Goal: Submit feedback/report problem

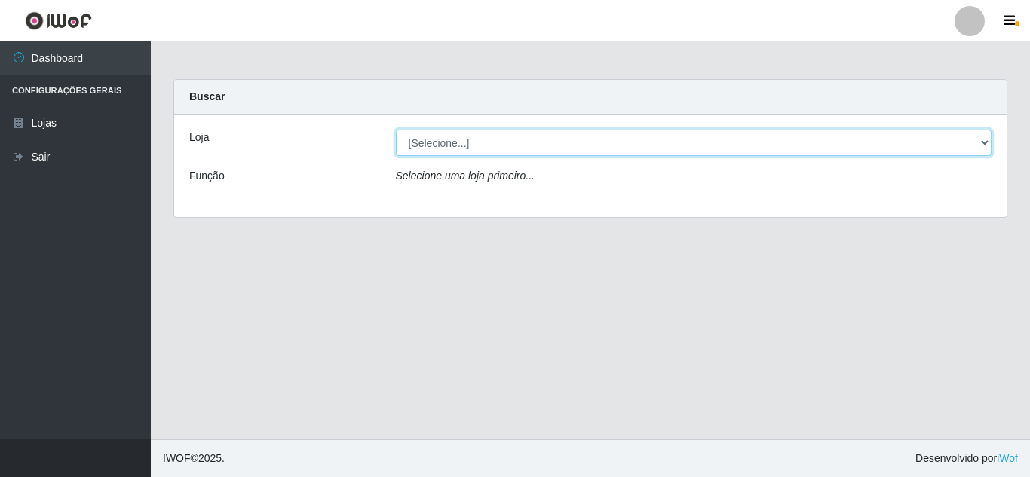
click at [986, 142] on select "[Selecione...] Rede Compras Supermercados - LOJA 5" at bounding box center [694, 143] width 596 height 26
select select "397"
click at [396, 130] on select "[Selecione...] Rede Compras Supermercados - LOJA 5" at bounding box center [694, 143] width 596 height 26
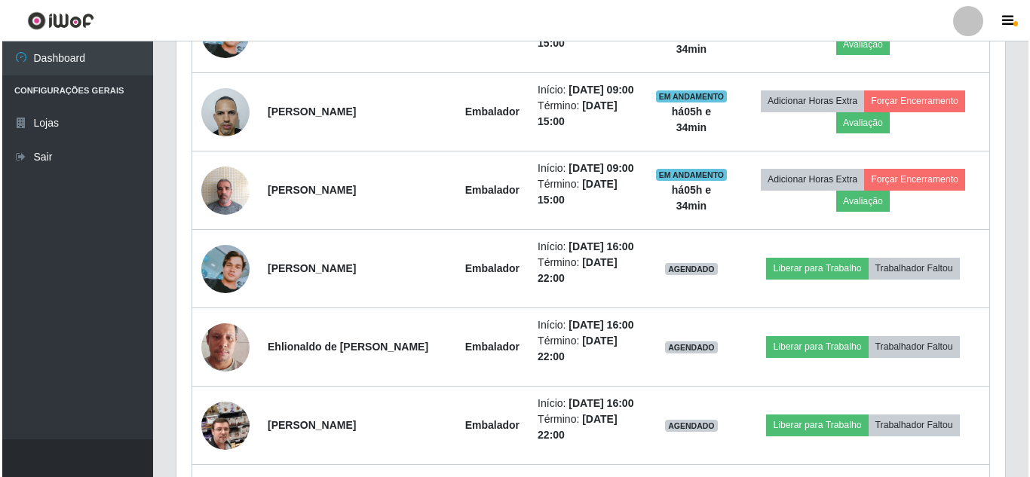
scroll to position [678, 0]
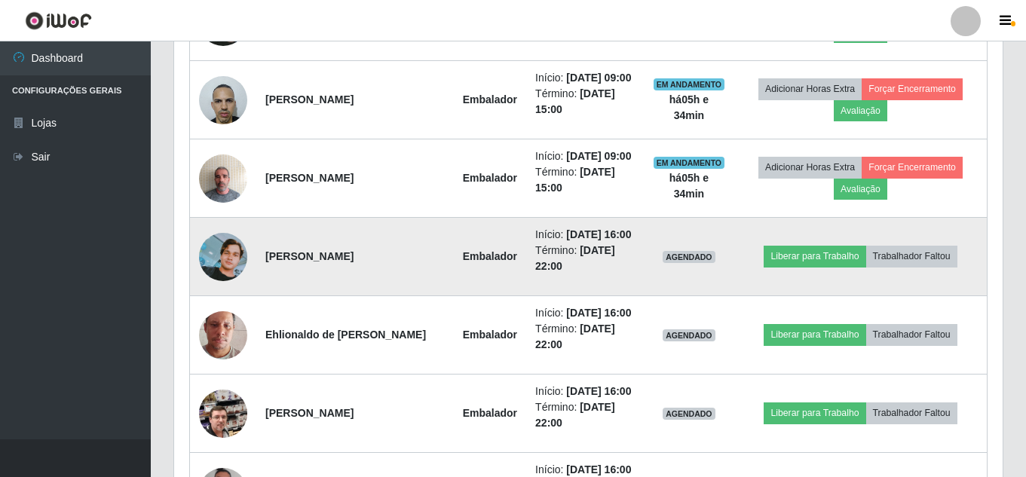
click at [207, 252] on img at bounding box center [223, 257] width 48 height 48
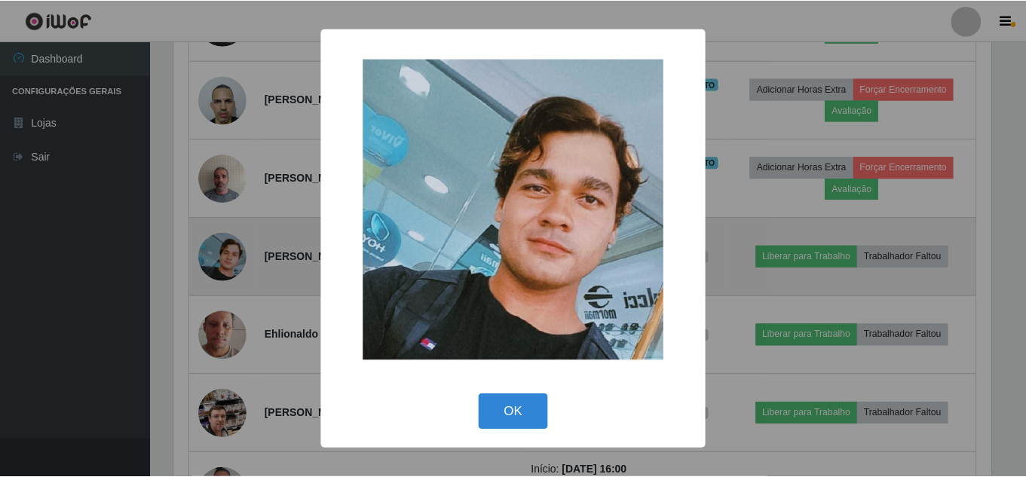
scroll to position [313, 821]
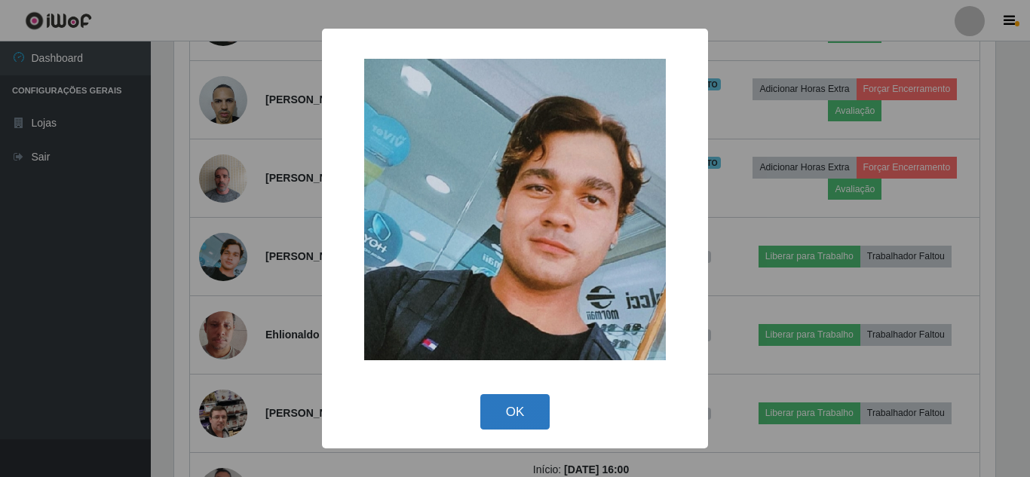
click at [516, 418] on button "OK" at bounding box center [515, 411] width 70 height 35
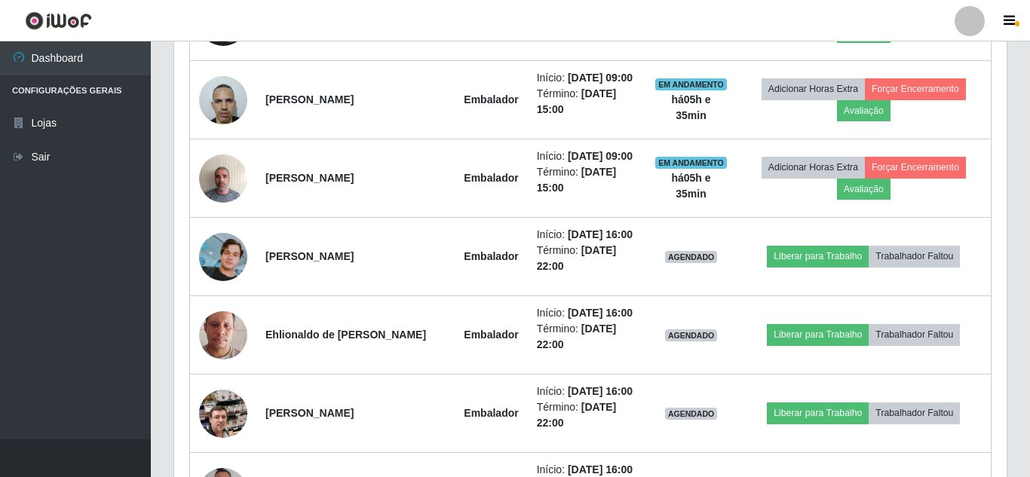
scroll to position [313, 828]
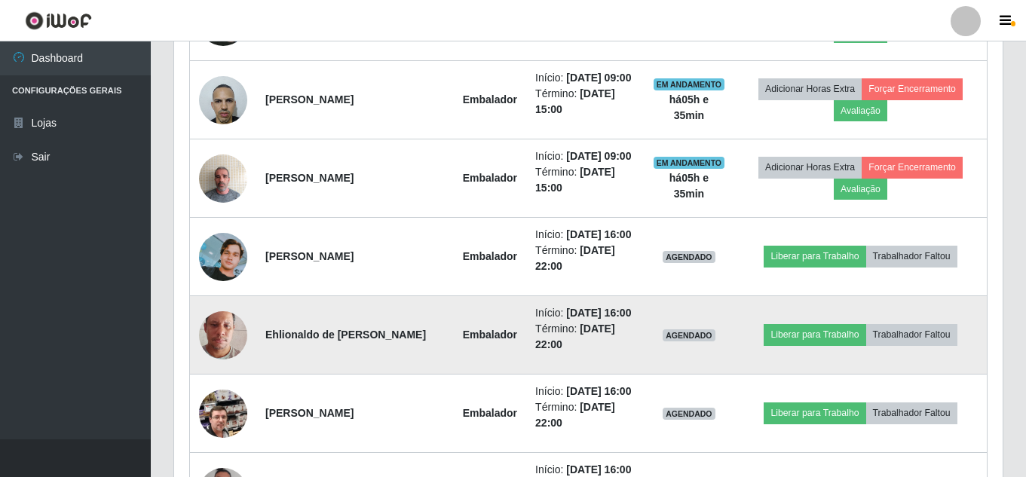
click at [209, 335] on img at bounding box center [223, 335] width 48 height 86
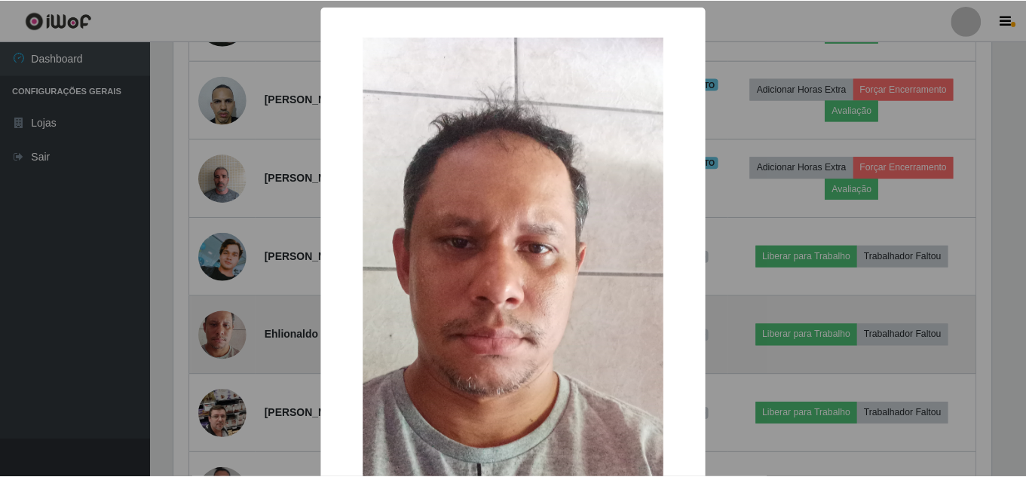
scroll to position [313, 821]
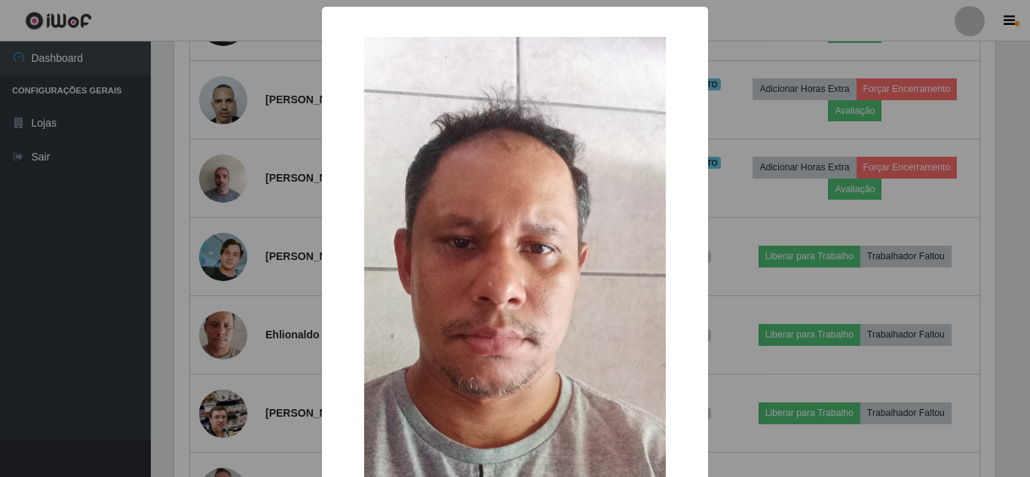
click at [121, 345] on div "× OK Cancel" at bounding box center [515, 238] width 1030 height 477
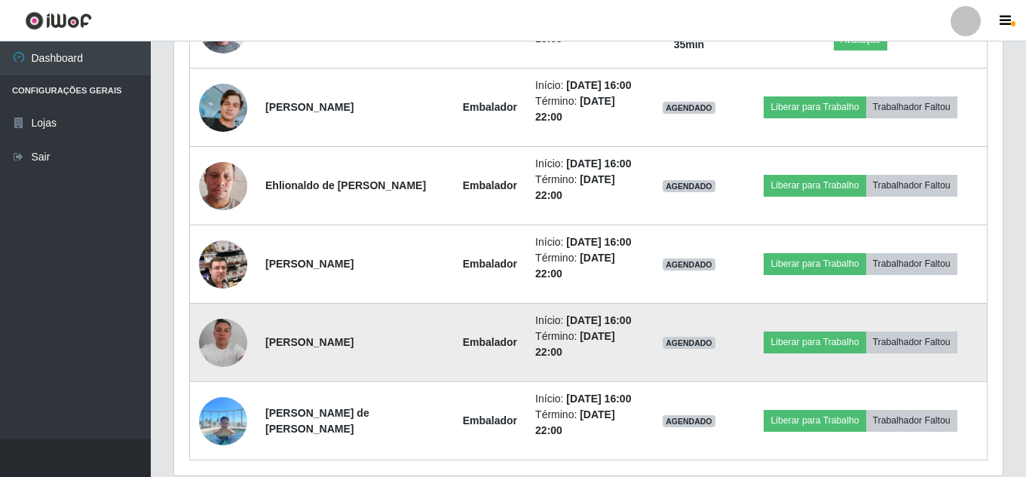
scroll to position [829, 0]
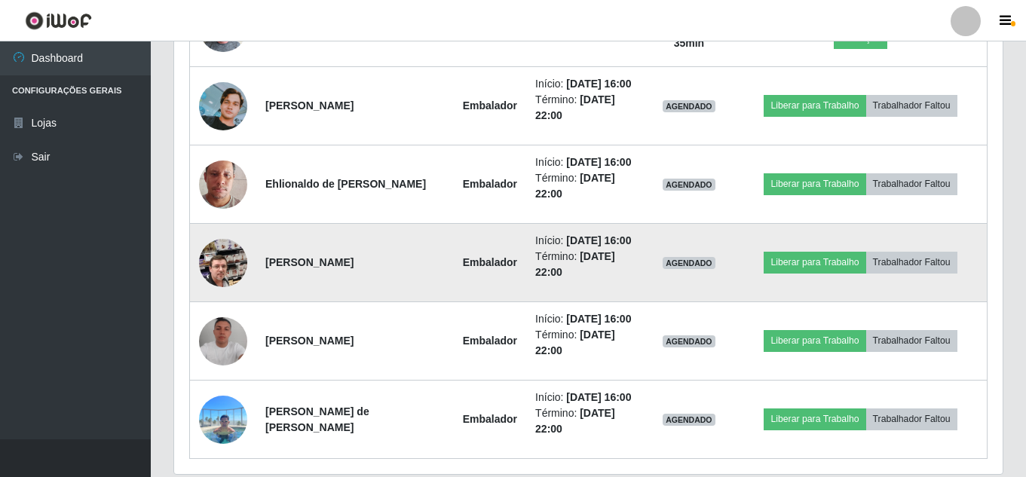
click at [230, 271] on img at bounding box center [223, 263] width 48 height 86
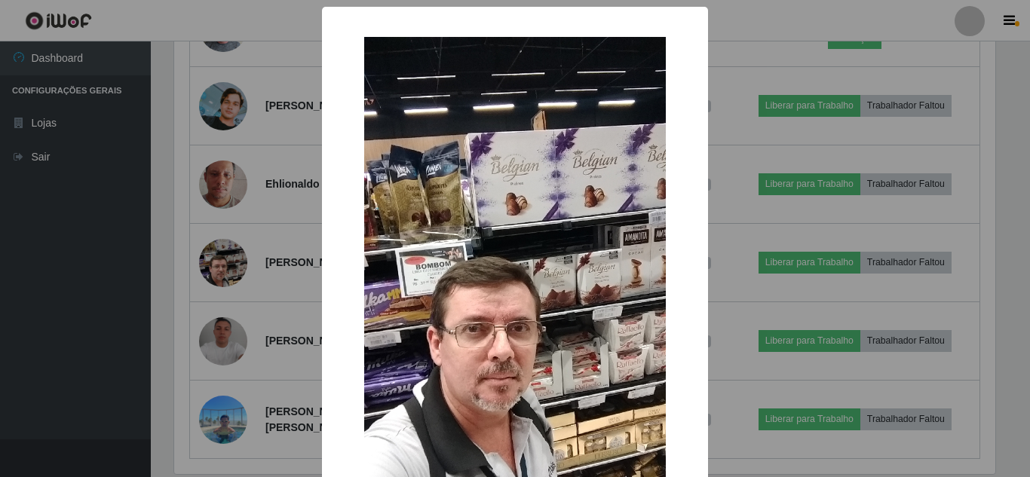
click at [109, 284] on div "× OK Cancel" at bounding box center [515, 238] width 1030 height 477
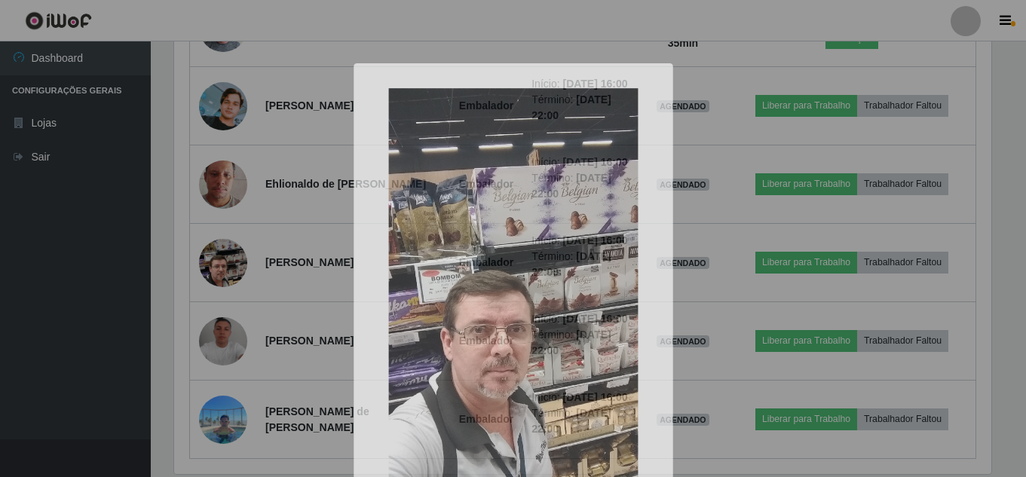
scroll to position [313, 828]
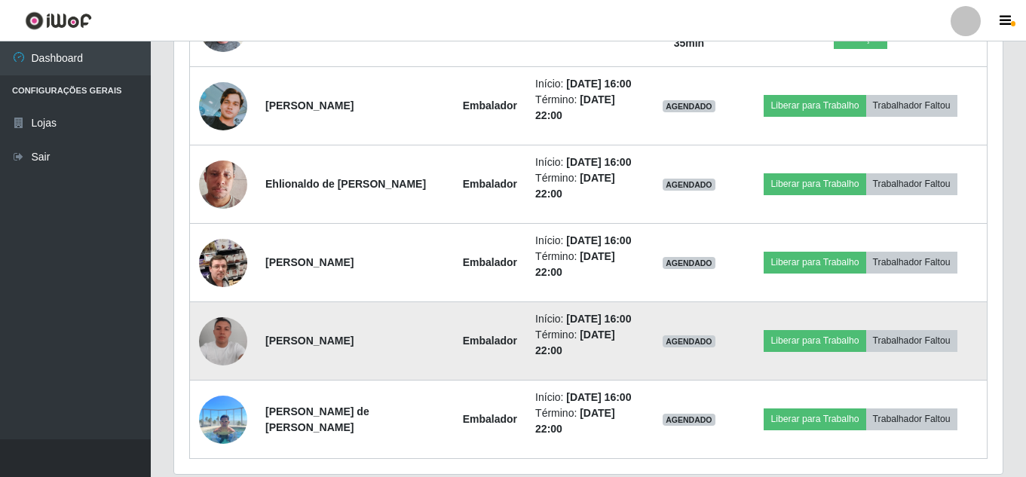
click at [213, 343] on img at bounding box center [223, 341] width 48 height 48
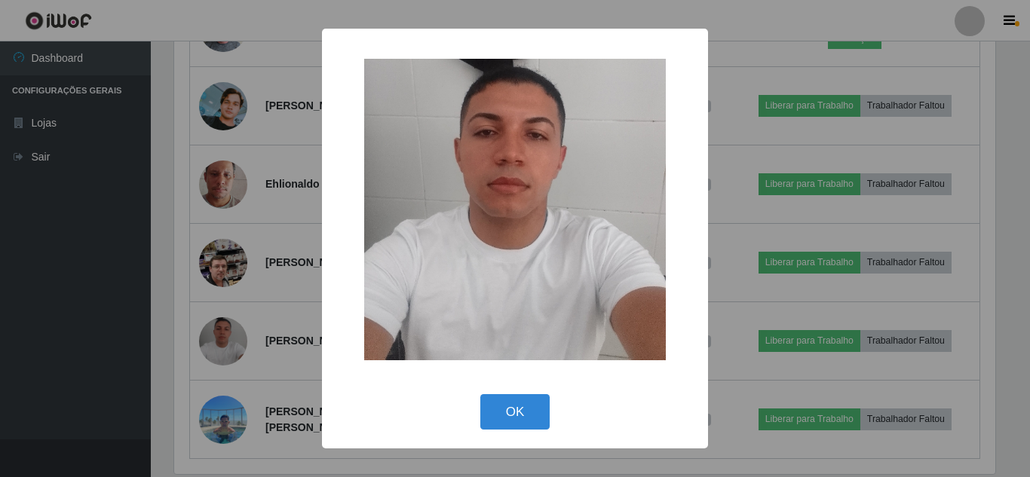
click at [0, 326] on div "× OK Cancel" at bounding box center [515, 238] width 1030 height 477
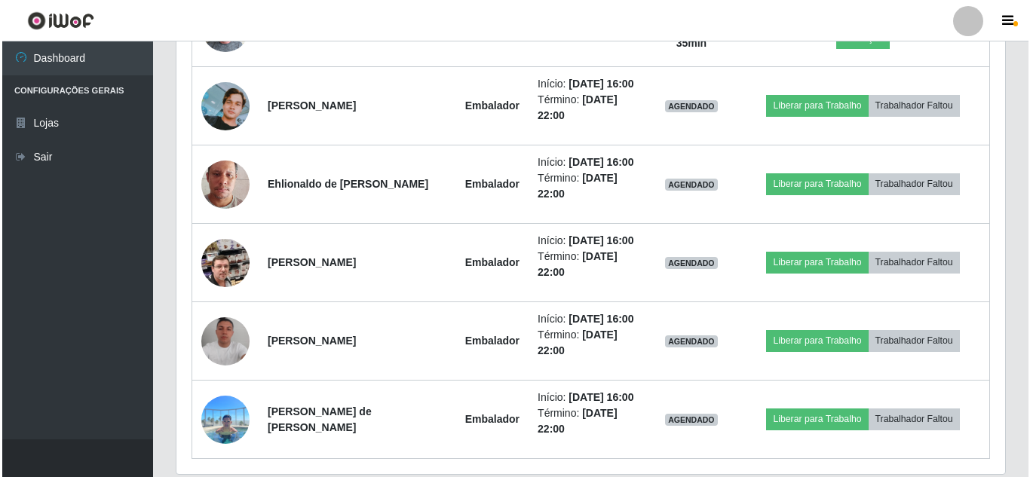
scroll to position [313, 828]
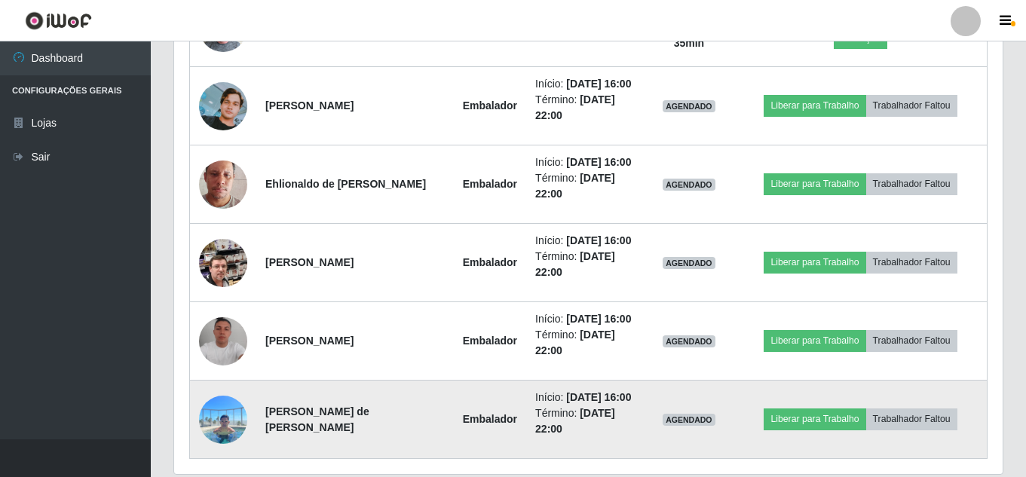
click at [213, 421] on img at bounding box center [223, 419] width 48 height 64
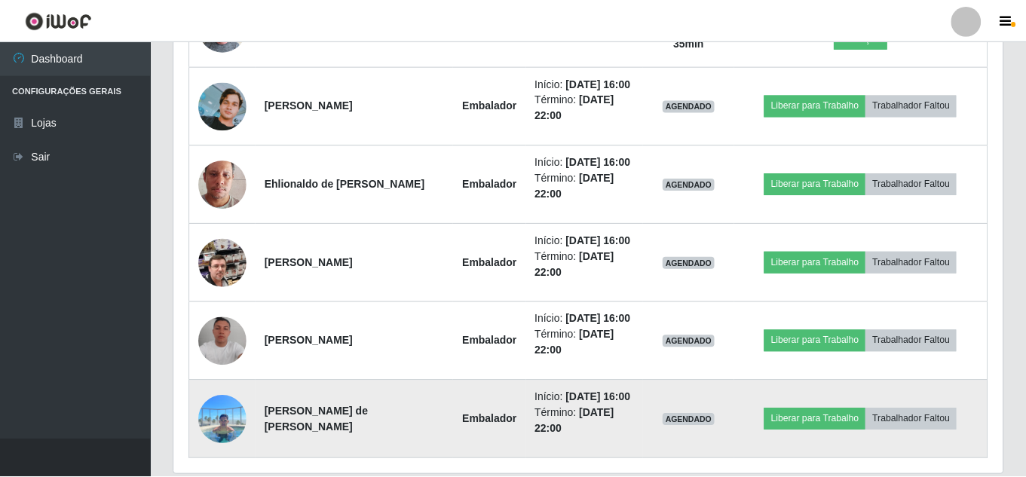
scroll to position [313, 821]
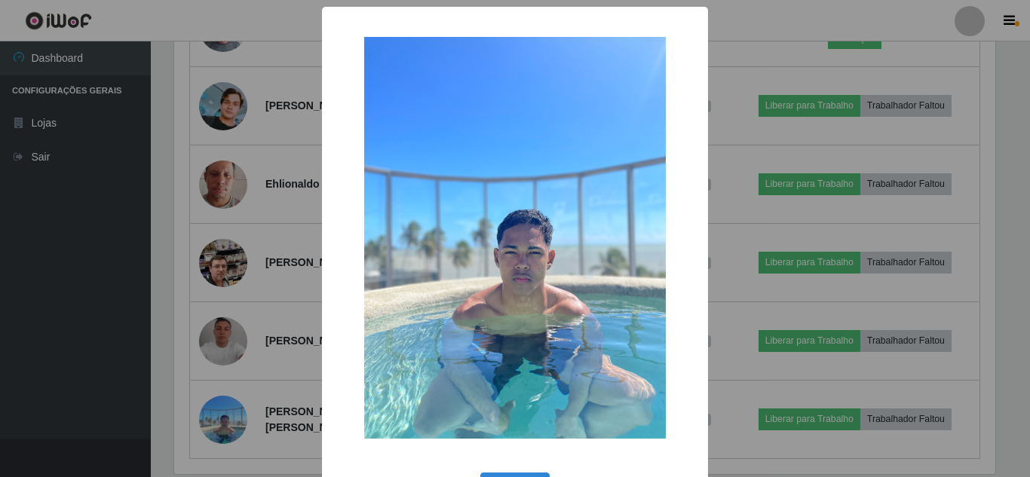
click at [0, 290] on div "× OK Cancel" at bounding box center [515, 238] width 1030 height 477
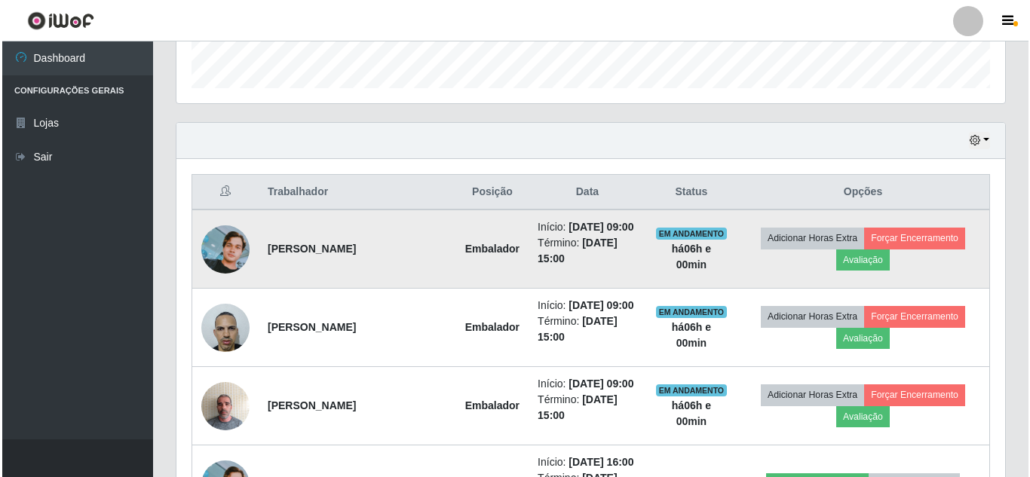
scroll to position [452, 0]
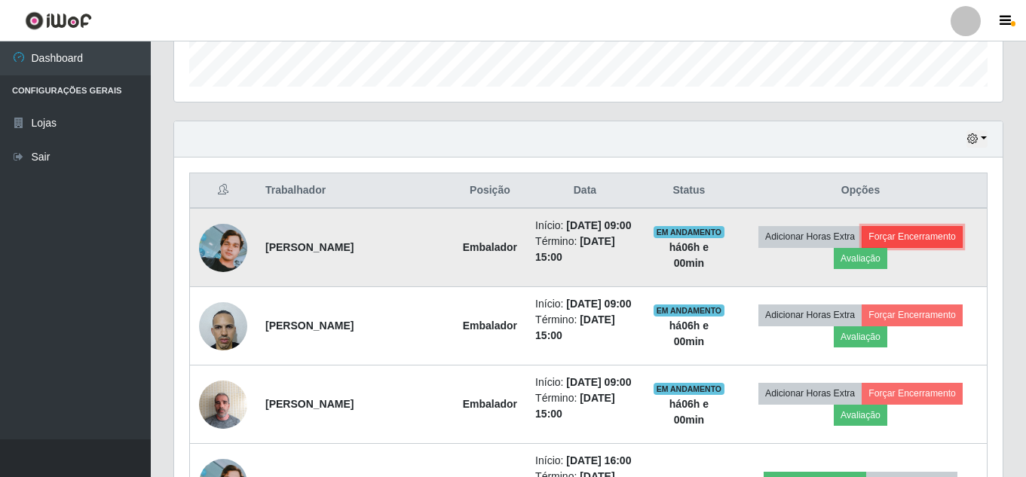
click at [910, 235] on button "Forçar Encerramento" at bounding box center [912, 236] width 101 height 21
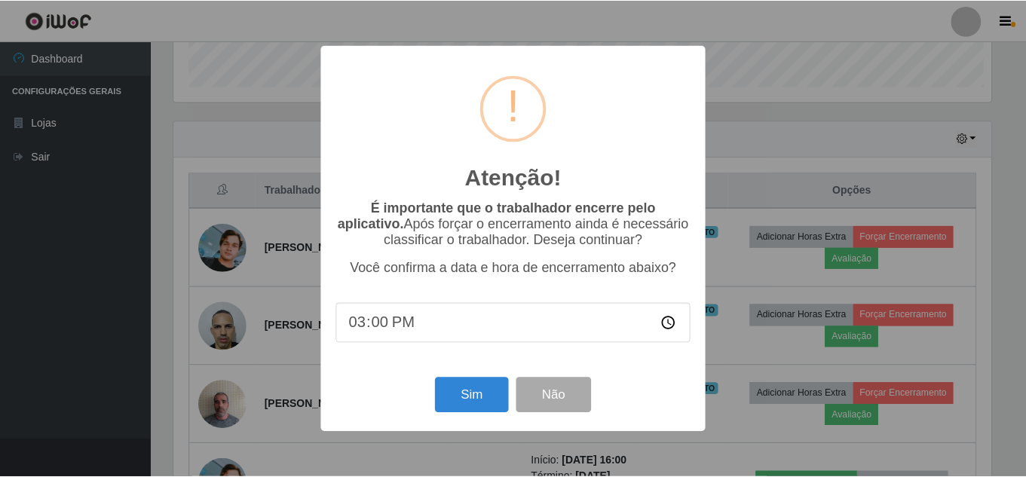
scroll to position [313, 821]
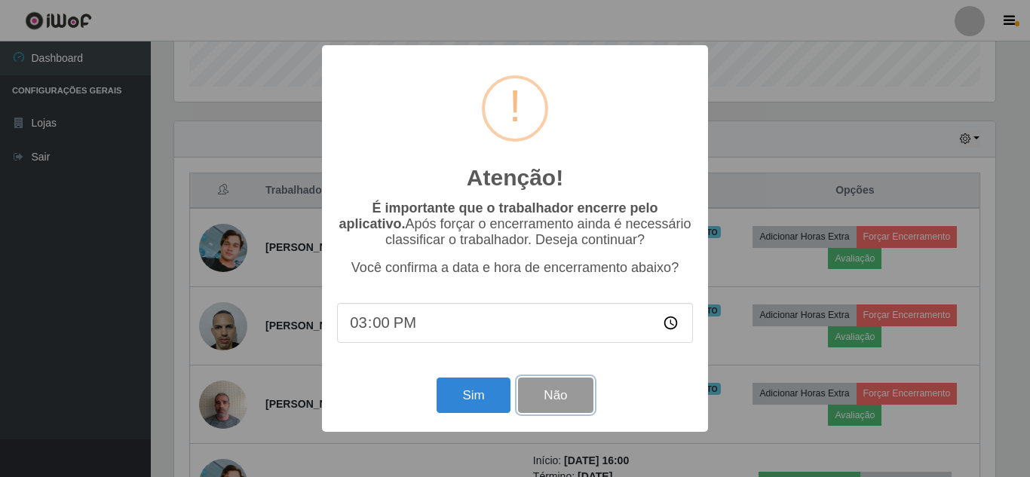
click at [587, 400] on button "Não" at bounding box center [555, 395] width 75 height 35
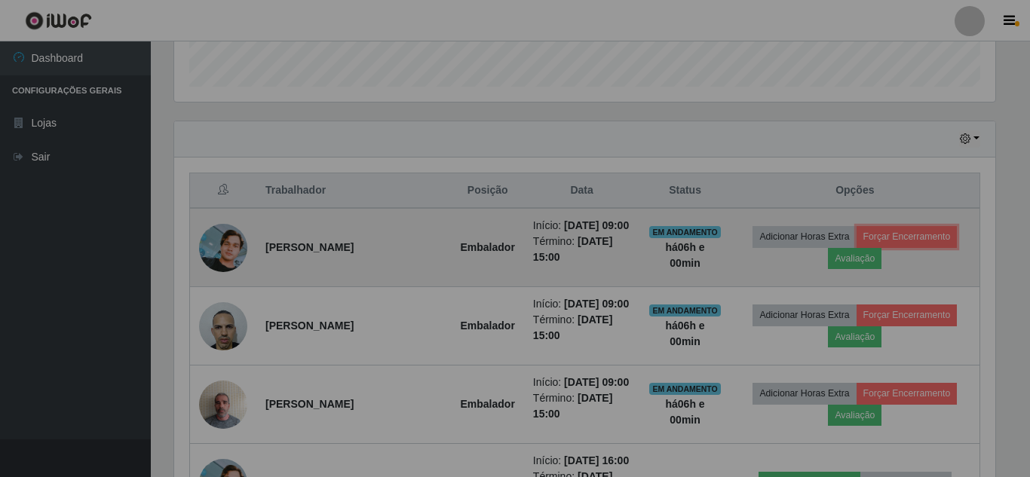
scroll to position [313, 828]
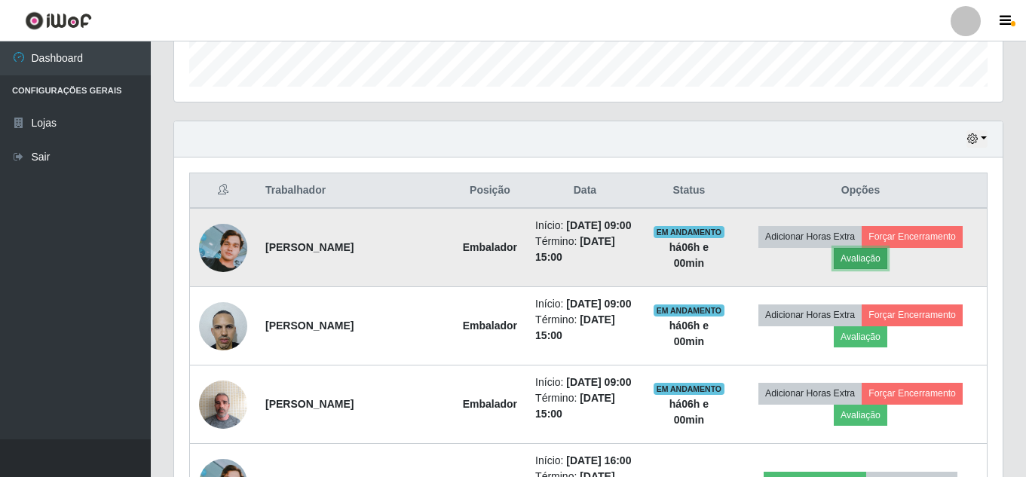
click at [865, 262] on button "Avaliação" at bounding box center [861, 258] width 54 height 21
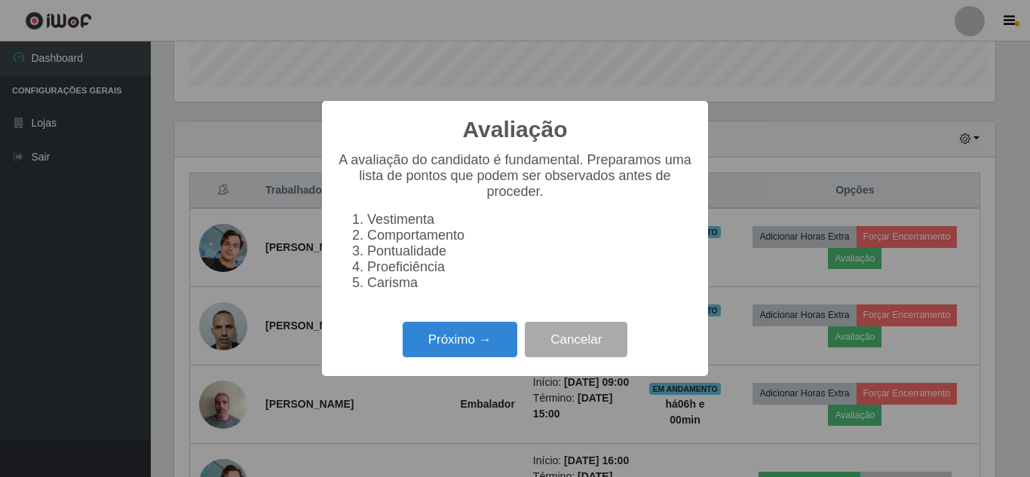
scroll to position [313, 821]
click at [444, 357] on button "Próximo →" at bounding box center [460, 339] width 115 height 35
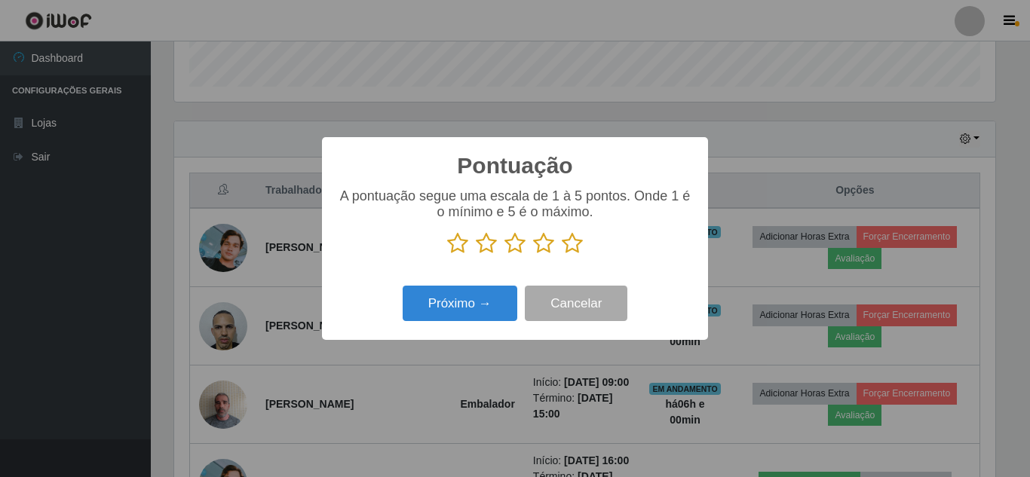
click at [565, 250] on icon at bounding box center [572, 243] width 21 height 23
click at [562, 255] on input "radio" at bounding box center [562, 255] width 0 height 0
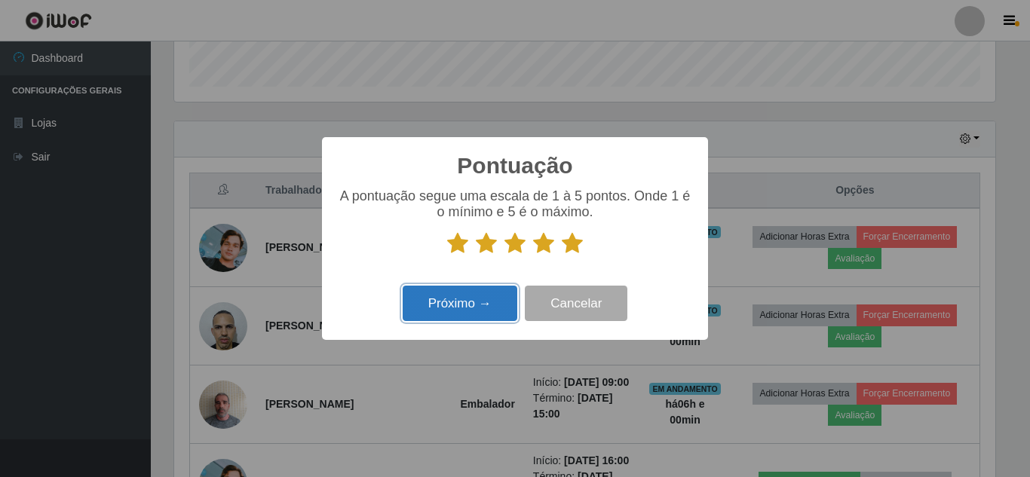
click at [485, 303] on button "Próximo →" at bounding box center [460, 303] width 115 height 35
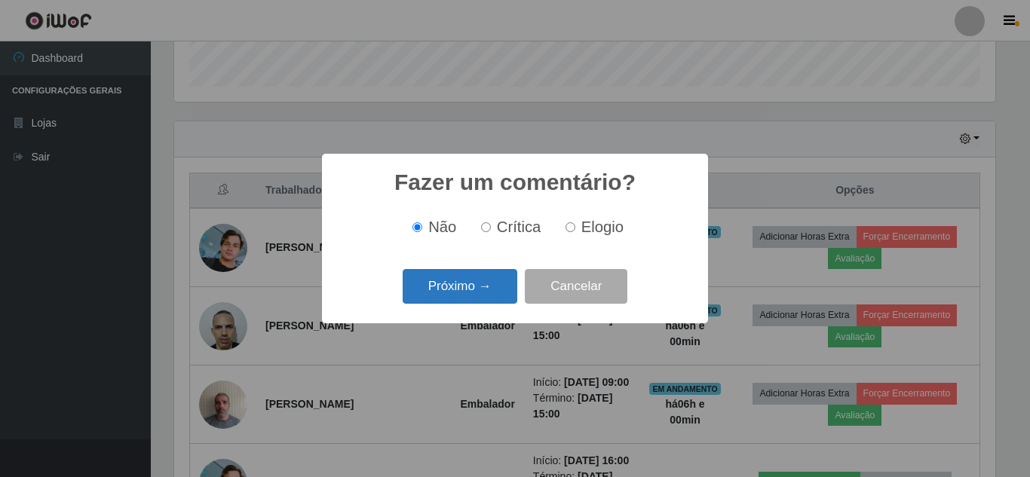
click at [476, 297] on button "Próximo →" at bounding box center [460, 286] width 115 height 35
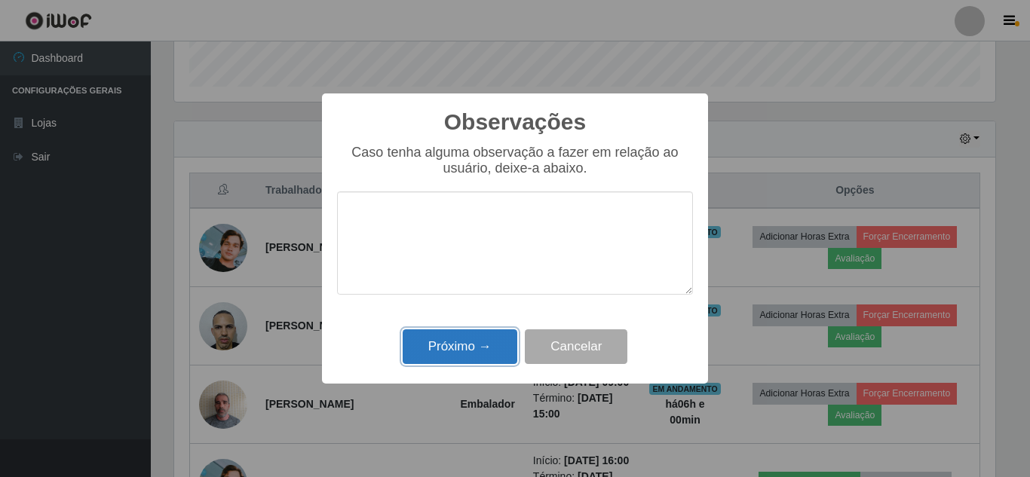
click at [470, 362] on button "Próximo →" at bounding box center [460, 346] width 115 height 35
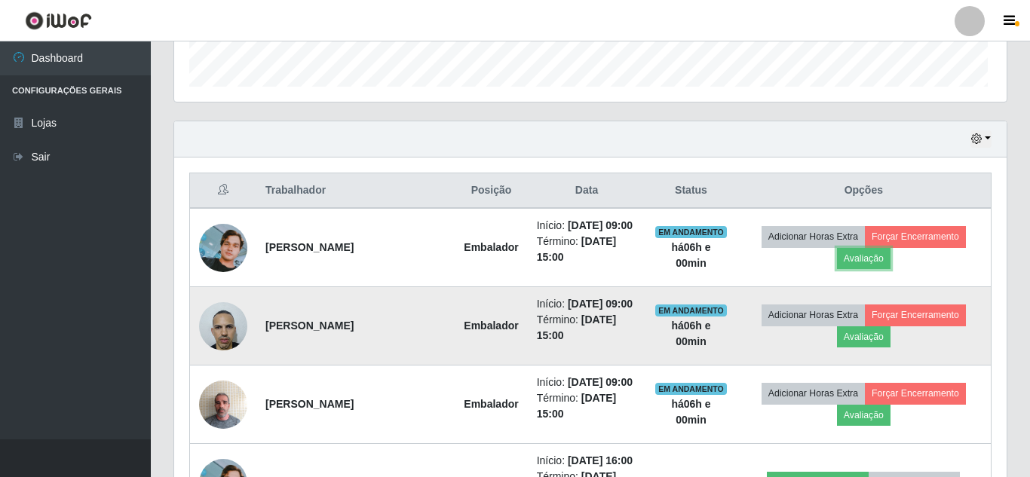
scroll to position [313, 828]
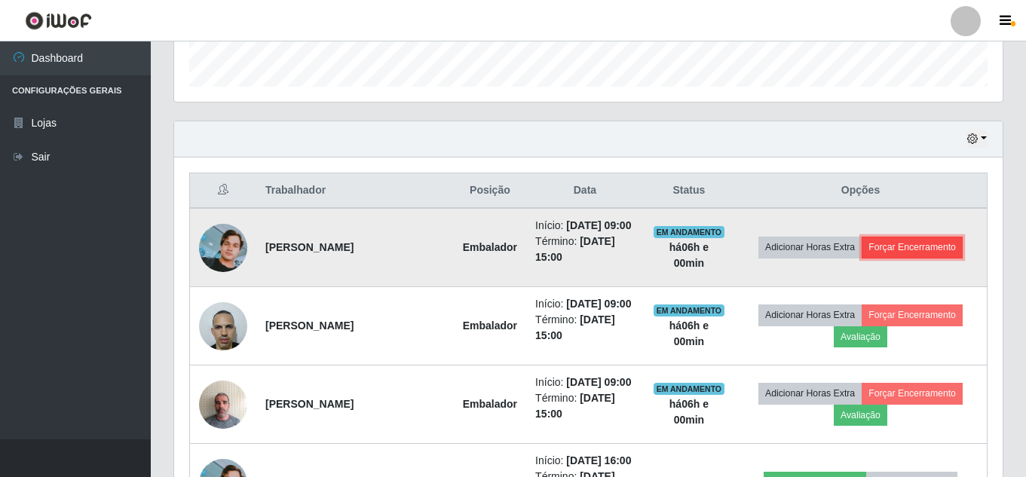
click at [891, 241] on button "Forçar Encerramento" at bounding box center [912, 247] width 101 height 21
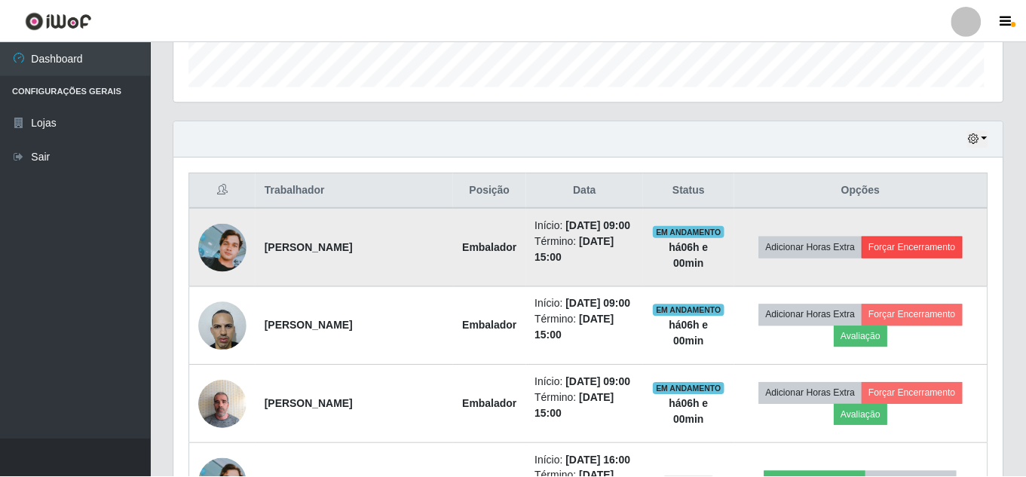
scroll to position [313, 821]
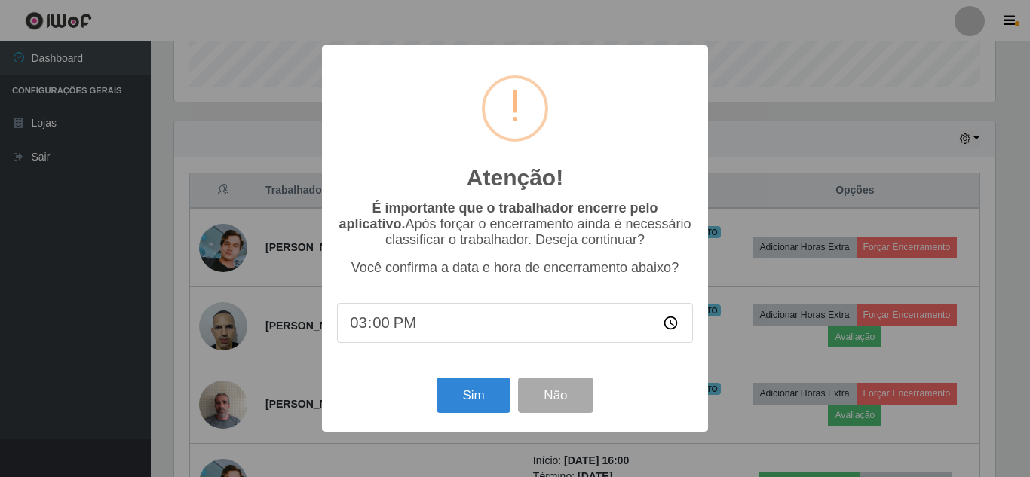
click at [432, 406] on div "Sim Não" at bounding box center [515, 395] width 356 height 43
click at [463, 398] on button "Sim" at bounding box center [472, 395] width 73 height 35
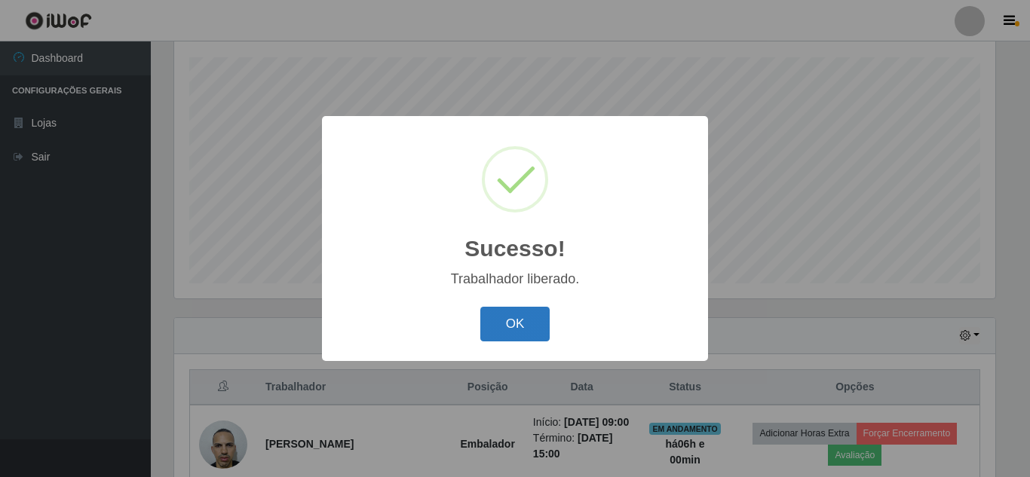
click at [543, 332] on button "OK" at bounding box center [515, 324] width 70 height 35
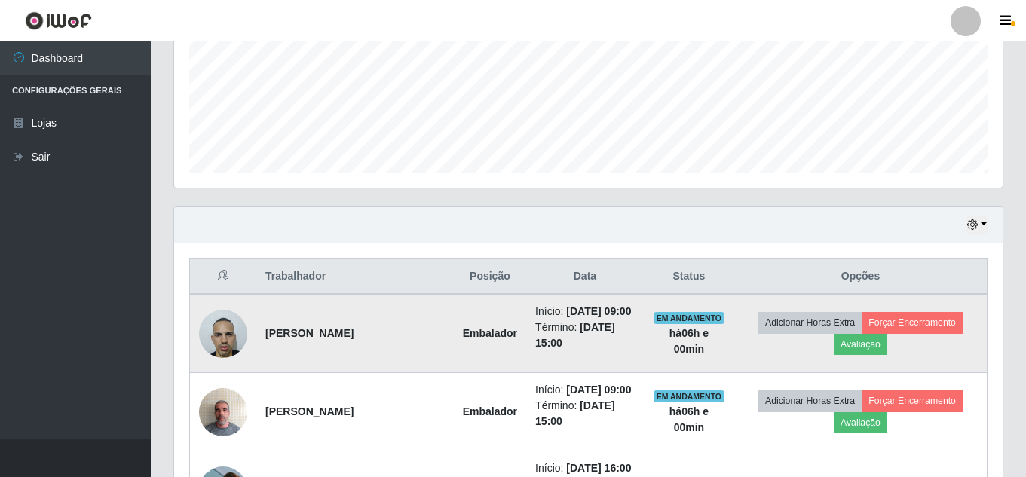
scroll to position [406, 0]
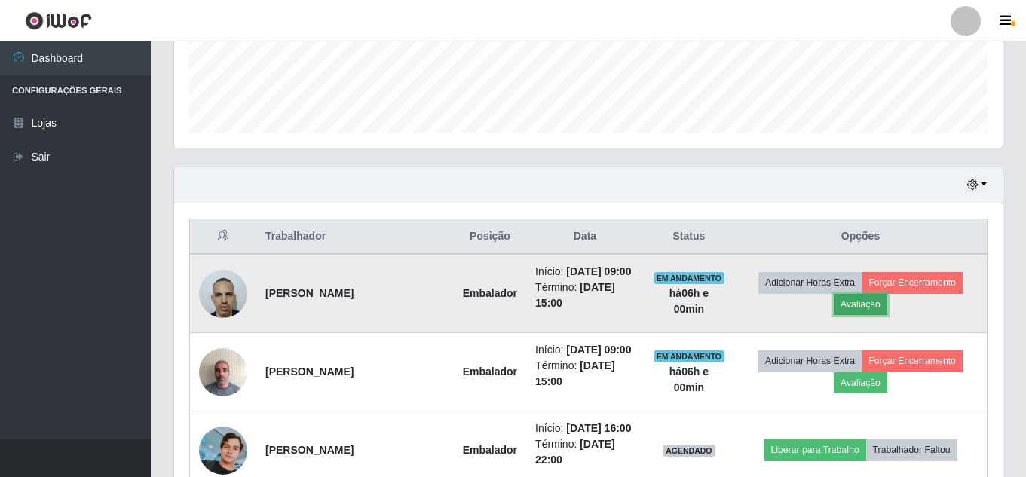
click at [849, 305] on button "Avaliação" at bounding box center [861, 304] width 54 height 21
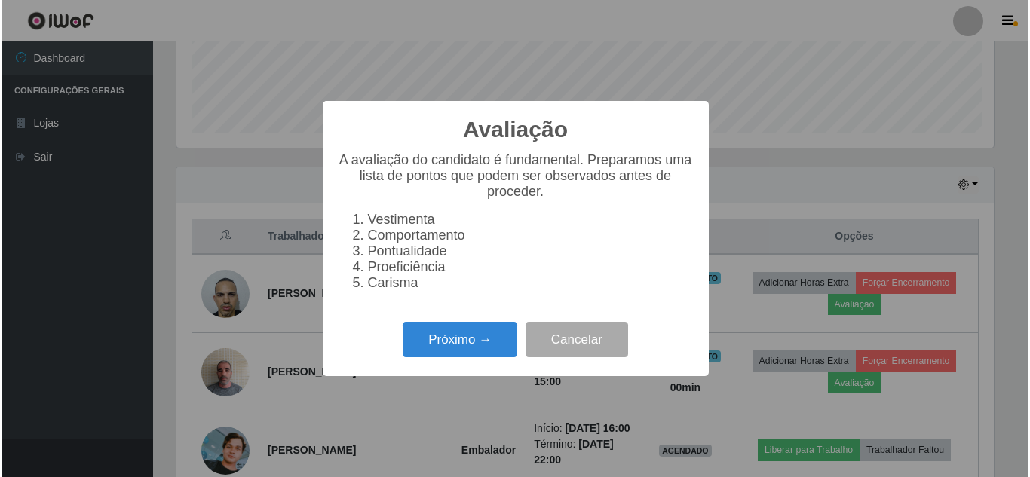
scroll to position [313, 821]
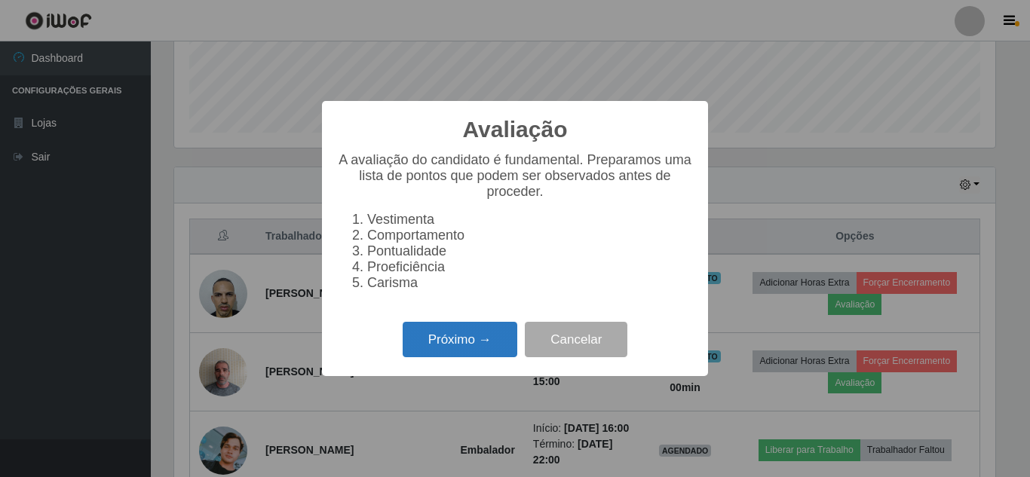
click at [467, 357] on button "Próximo →" at bounding box center [460, 339] width 115 height 35
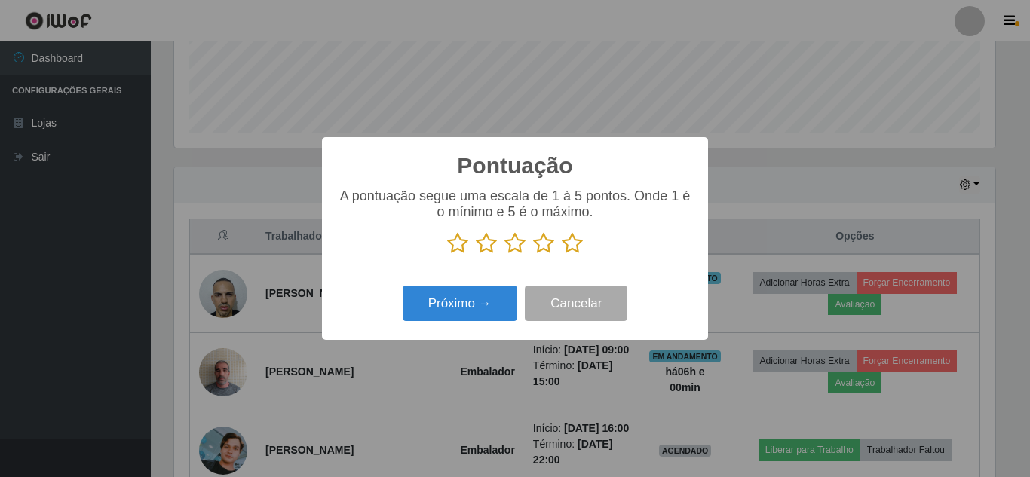
drag, startPoint x: 574, startPoint y: 240, endPoint x: 525, endPoint y: 264, distance: 55.3
click at [571, 242] on icon at bounding box center [572, 243] width 21 height 23
click at [562, 255] on input "radio" at bounding box center [562, 255] width 0 height 0
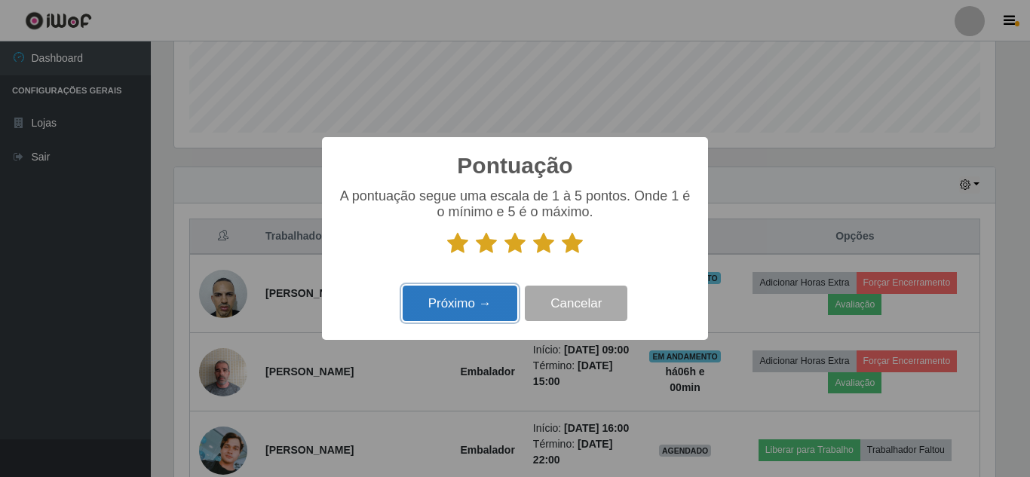
click at [467, 293] on button "Próximo →" at bounding box center [460, 303] width 115 height 35
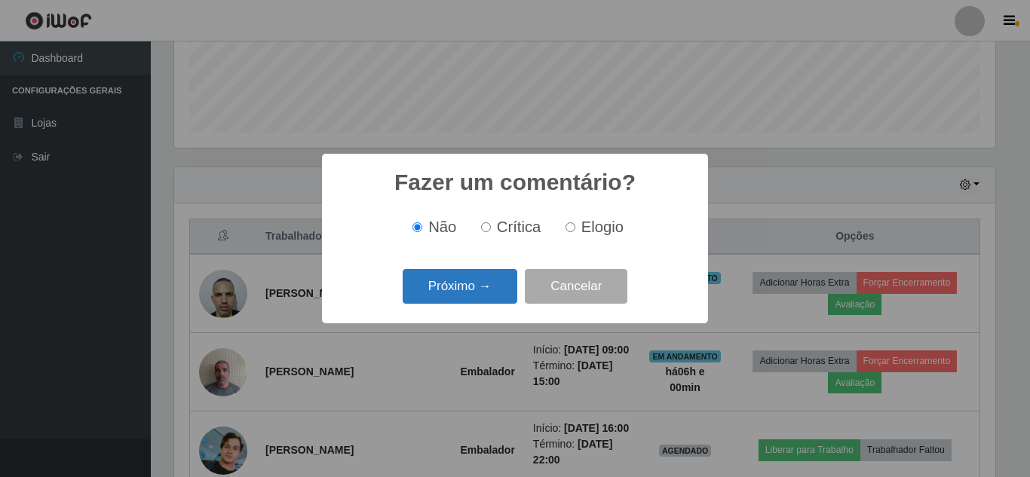
click at [467, 295] on button "Próximo →" at bounding box center [460, 286] width 115 height 35
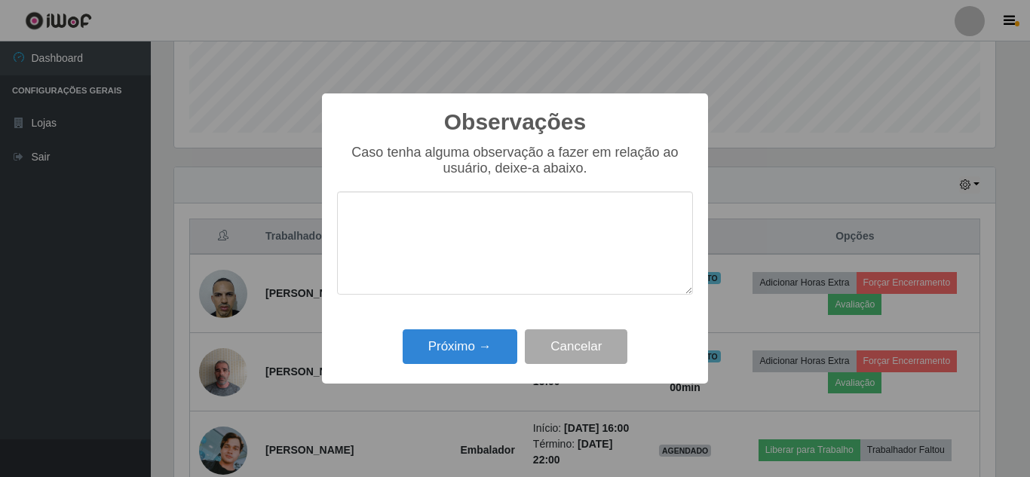
click at [518, 346] on div "Próximo → Cancelar" at bounding box center [515, 346] width 356 height 43
click at [476, 338] on button "Próximo →" at bounding box center [460, 346] width 115 height 35
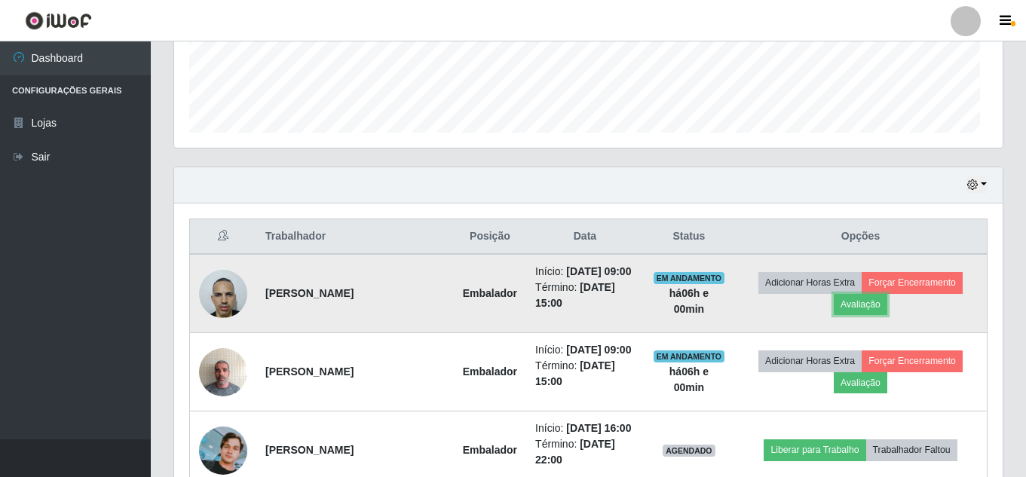
scroll to position [313, 828]
click at [892, 287] on button "Forçar Encerramento" at bounding box center [912, 282] width 101 height 21
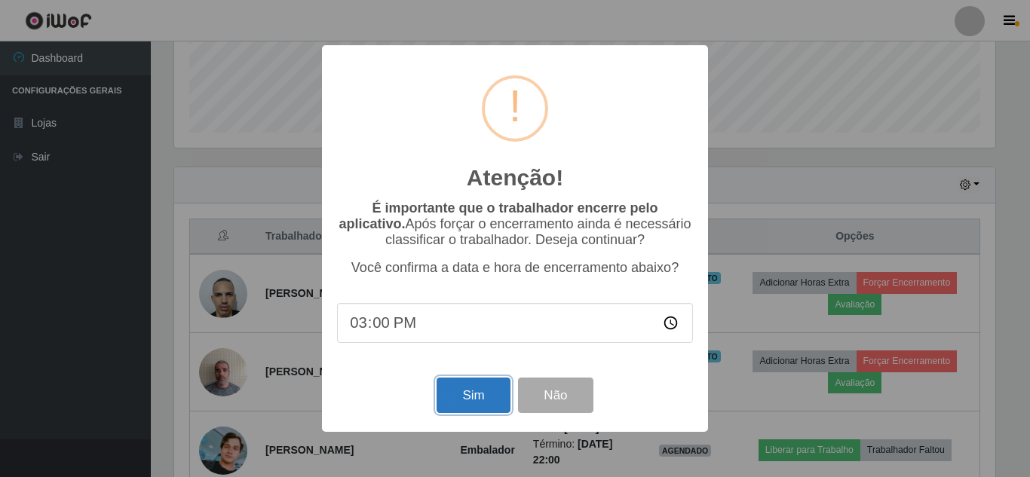
click at [444, 393] on button "Sim" at bounding box center [472, 395] width 73 height 35
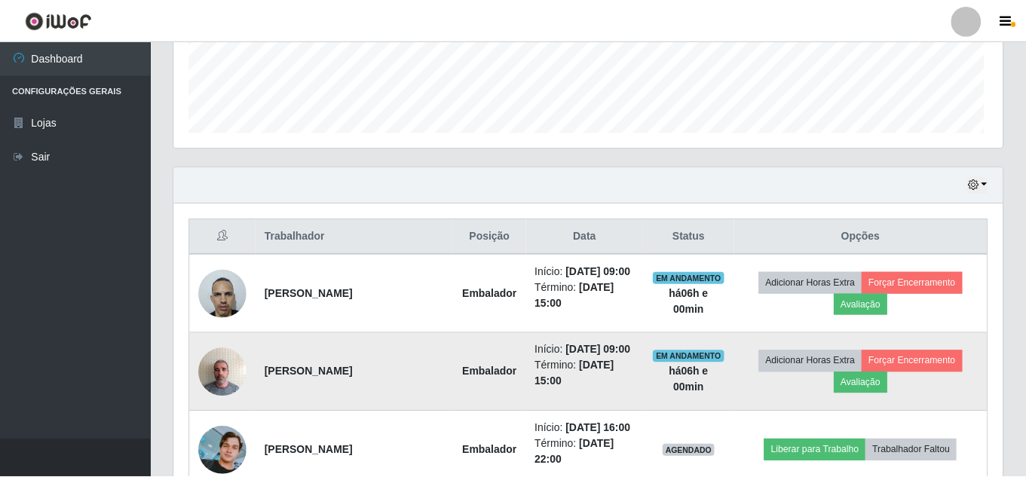
scroll to position [0, 0]
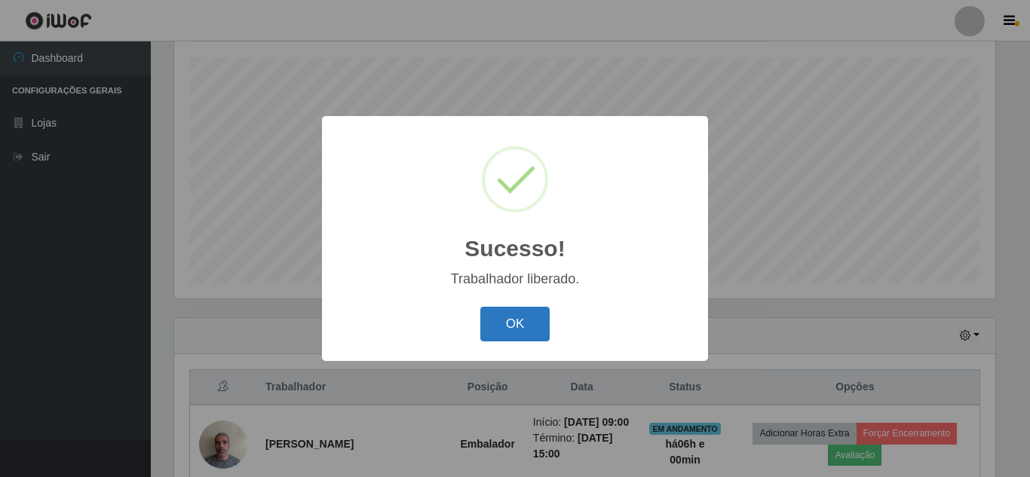
click at [533, 318] on button "OK" at bounding box center [515, 324] width 70 height 35
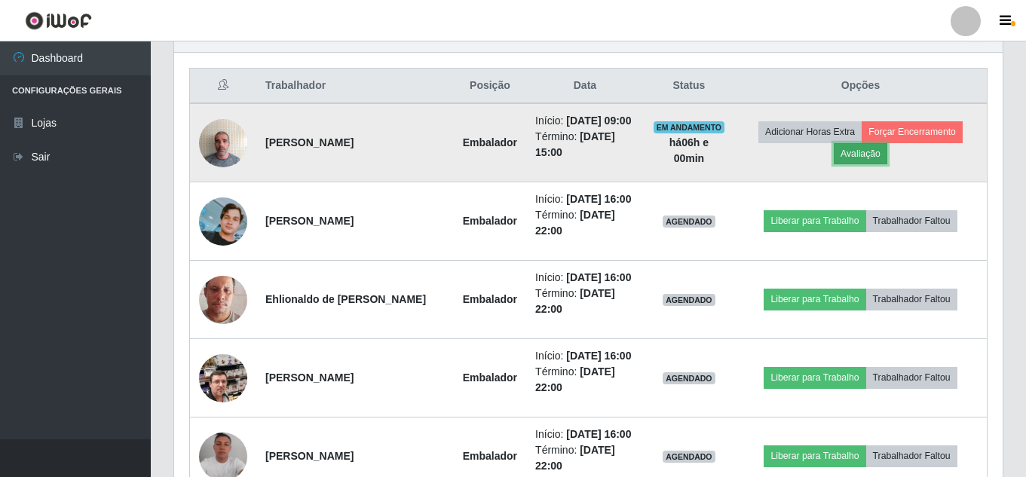
click at [877, 155] on button "Avaliação" at bounding box center [861, 153] width 54 height 21
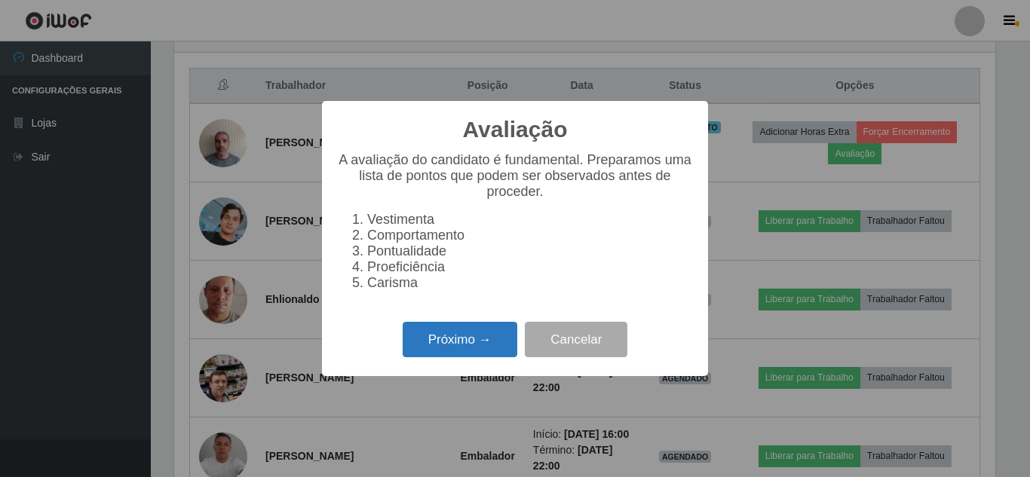
click at [440, 344] on button "Próximo →" at bounding box center [460, 339] width 115 height 35
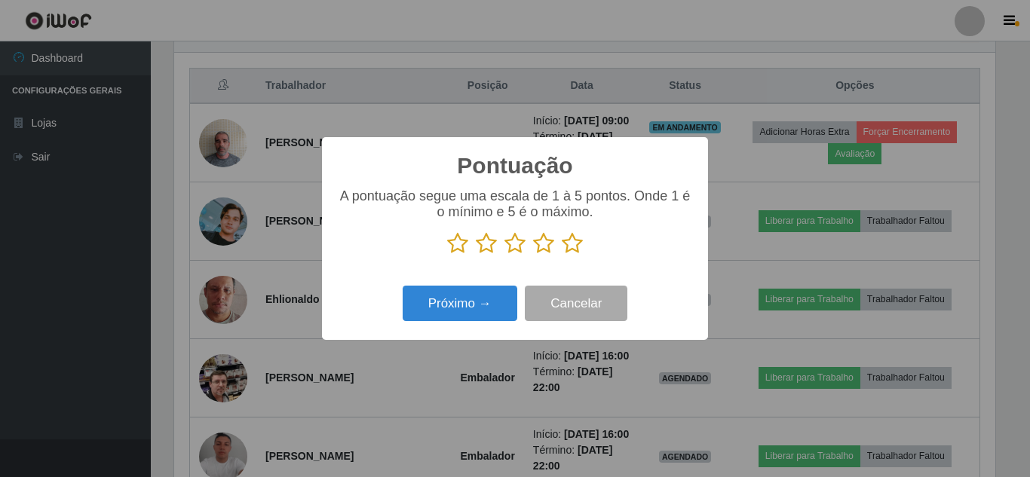
click at [563, 240] on icon at bounding box center [572, 243] width 21 height 23
click at [562, 255] on input "radio" at bounding box center [562, 255] width 0 height 0
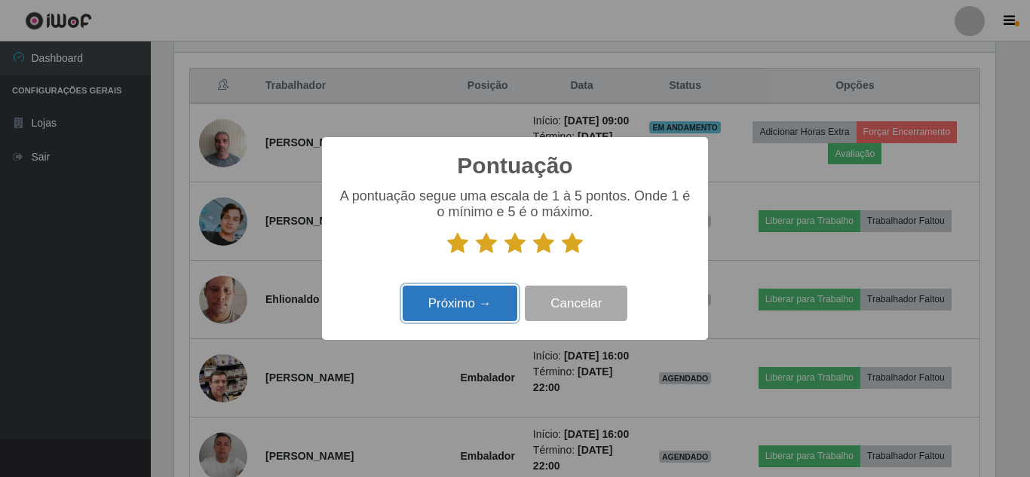
click at [456, 301] on button "Próximo →" at bounding box center [460, 303] width 115 height 35
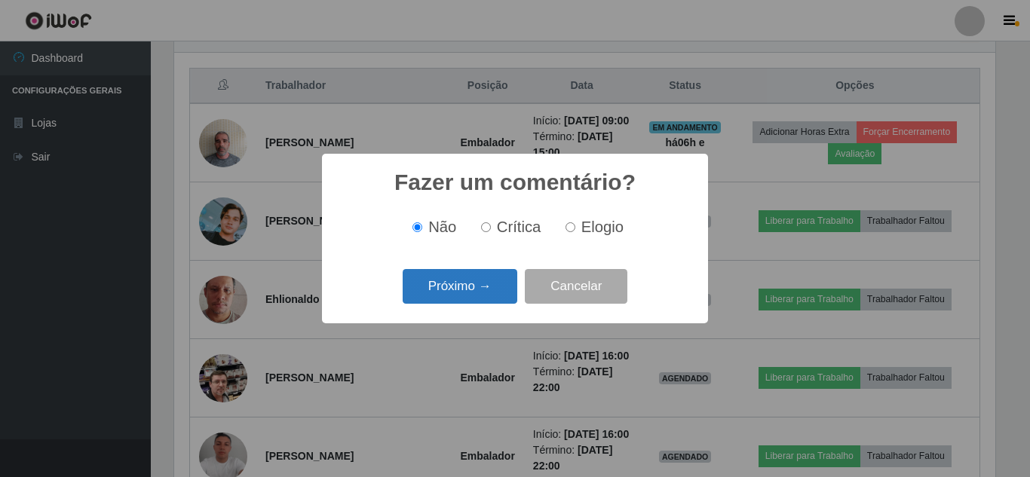
click at [427, 284] on button "Próximo →" at bounding box center [460, 286] width 115 height 35
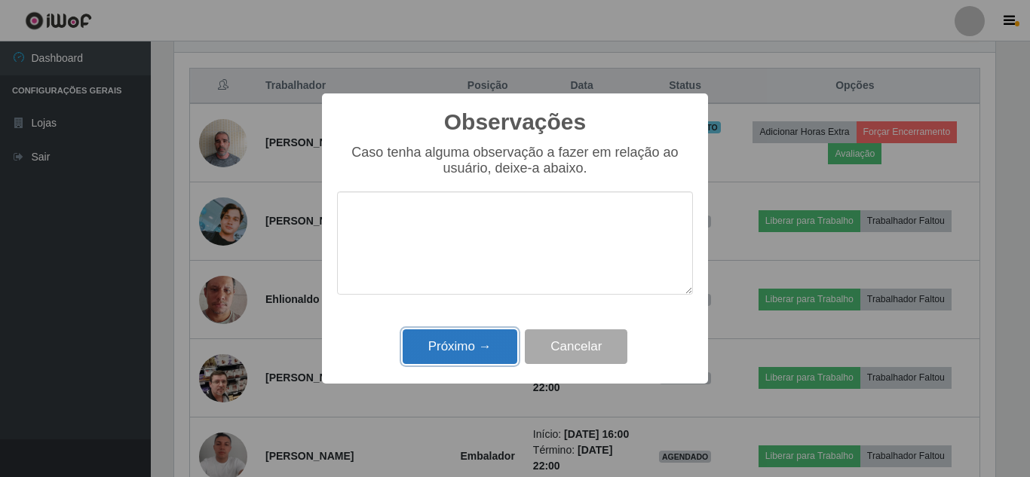
click at [466, 343] on button "Próximo →" at bounding box center [460, 346] width 115 height 35
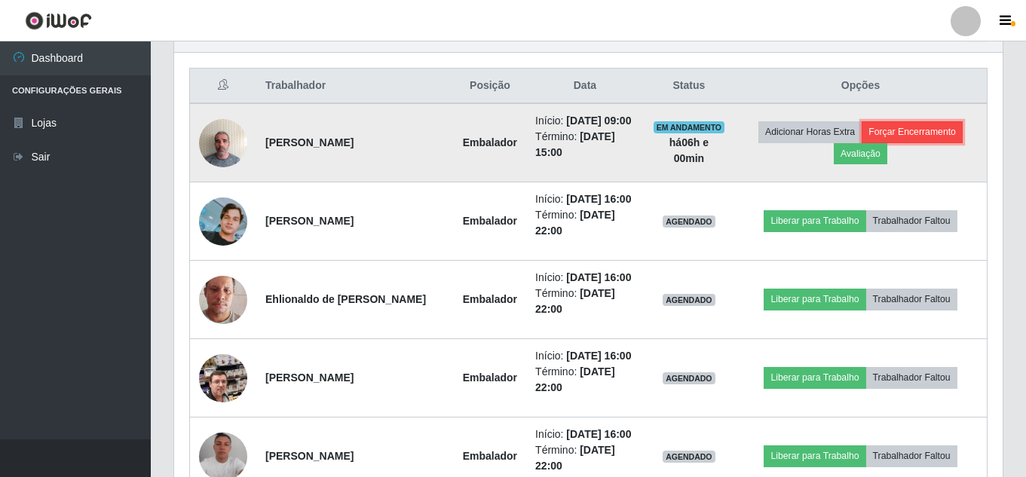
click at [920, 136] on button "Forçar Encerramento" at bounding box center [912, 131] width 101 height 21
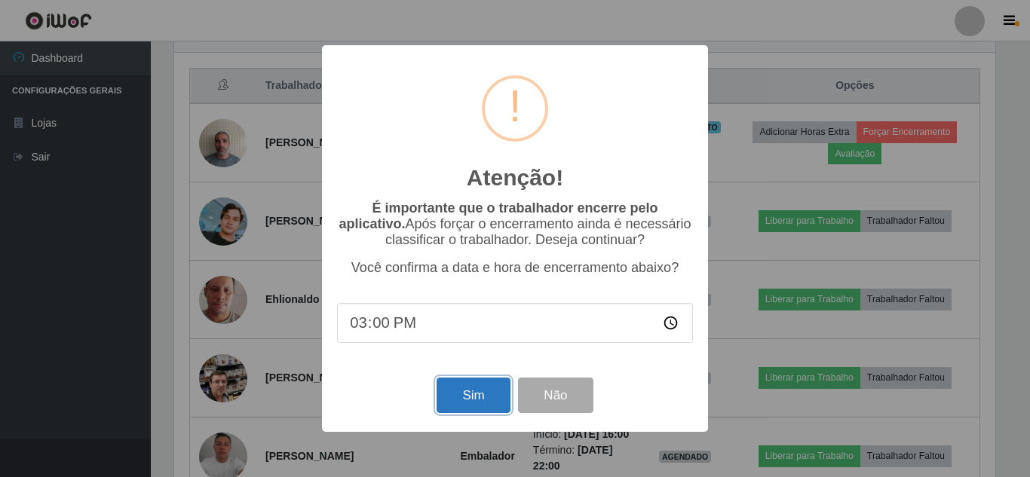
click at [469, 393] on button "Sim" at bounding box center [472, 395] width 73 height 35
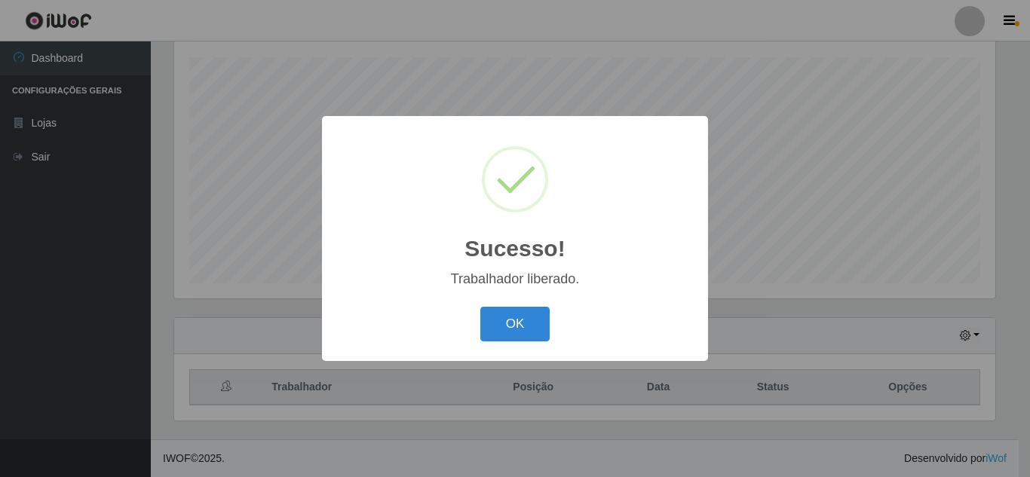
drag, startPoint x: 537, startPoint y: 343, endPoint x: 536, endPoint y: 327, distance: 15.8
click at [537, 342] on div "OK Cancel" at bounding box center [515, 323] width 356 height 43
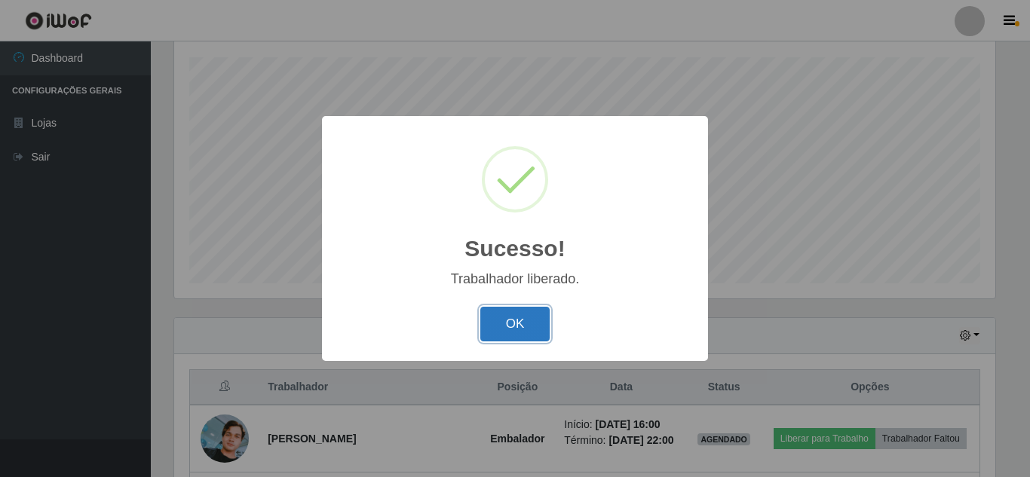
click at [536, 327] on button "OK" at bounding box center [515, 324] width 70 height 35
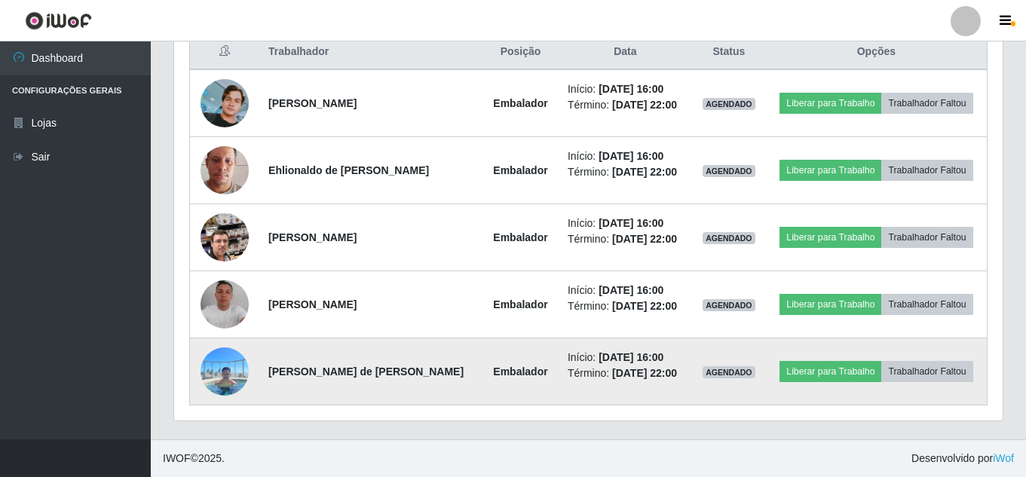
click at [228, 368] on img at bounding box center [224, 371] width 48 height 64
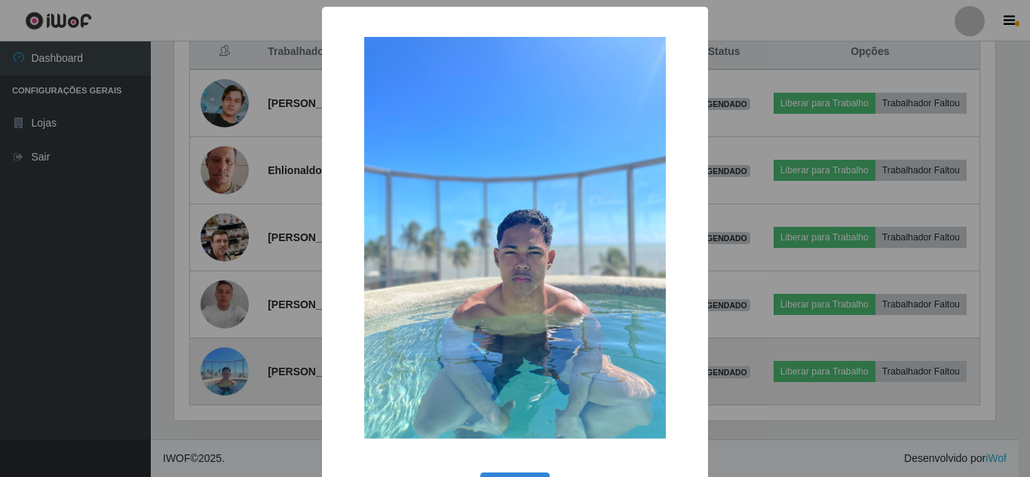
click at [228, 368] on div "× OK Cancel" at bounding box center [515, 238] width 1030 height 477
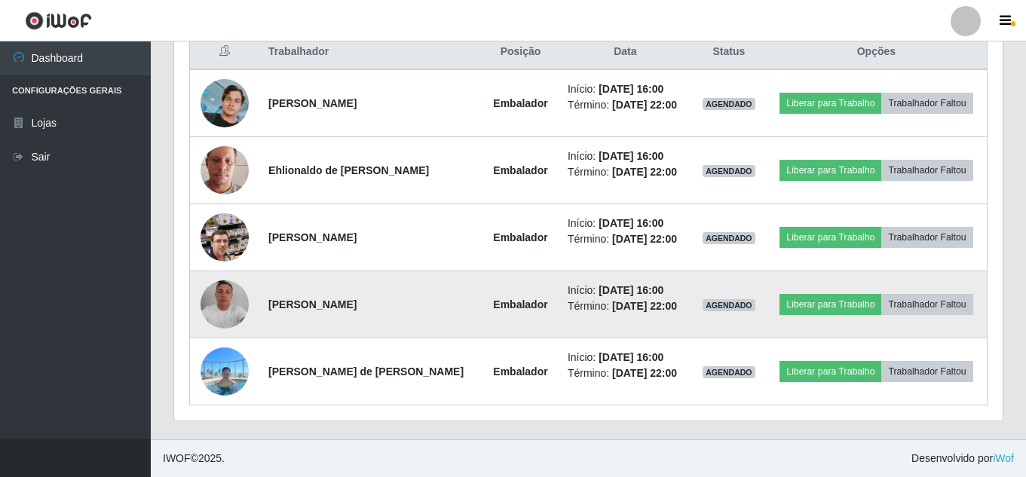
click at [213, 320] on img at bounding box center [224, 304] width 48 height 48
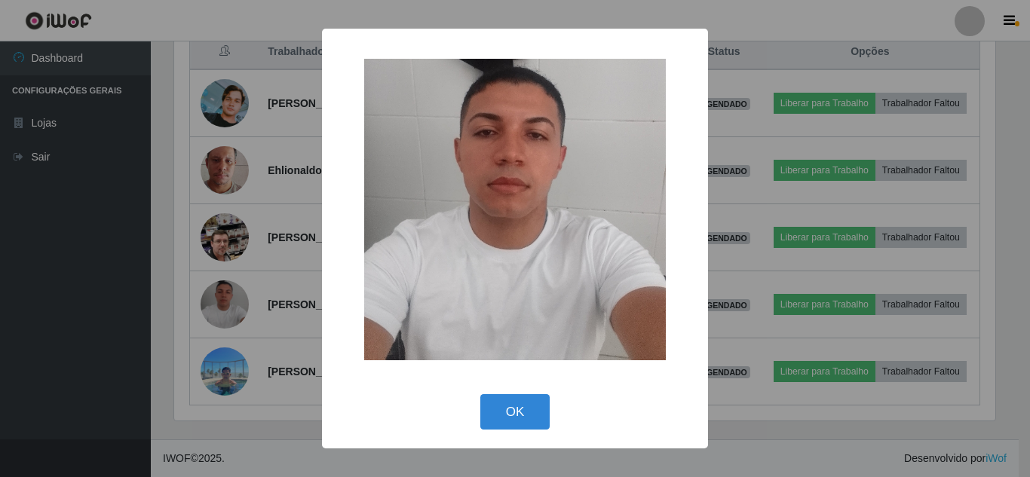
click at [216, 303] on div "× OK Cancel" at bounding box center [515, 238] width 1030 height 477
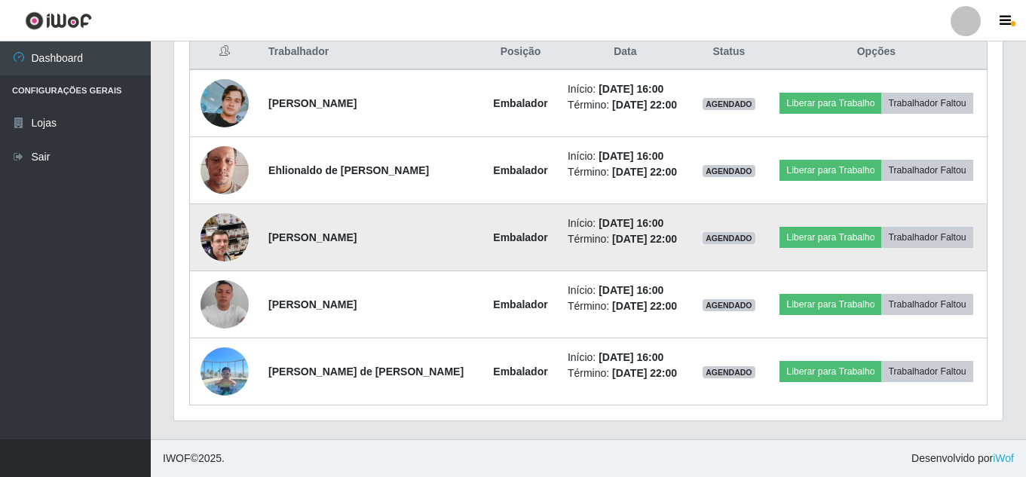
click at [232, 242] on img at bounding box center [224, 237] width 48 height 86
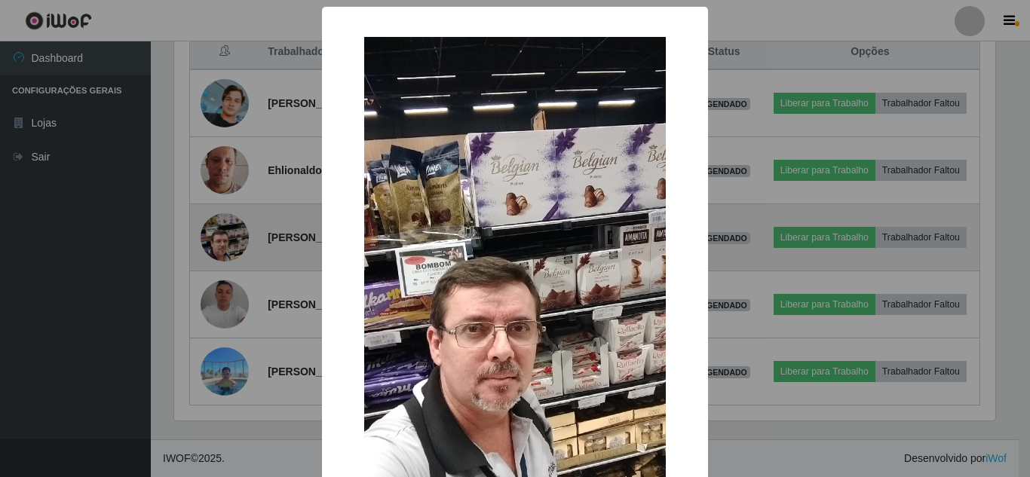
click at [232, 242] on div "× OK Cancel" at bounding box center [515, 238] width 1030 height 477
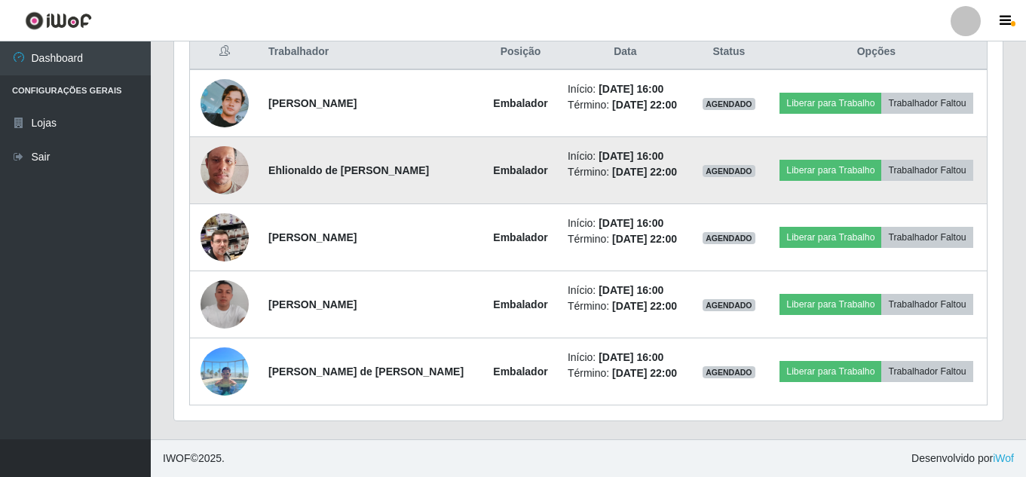
click at [233, 188] on img at bounding box center [224, 170] width 48 height 86
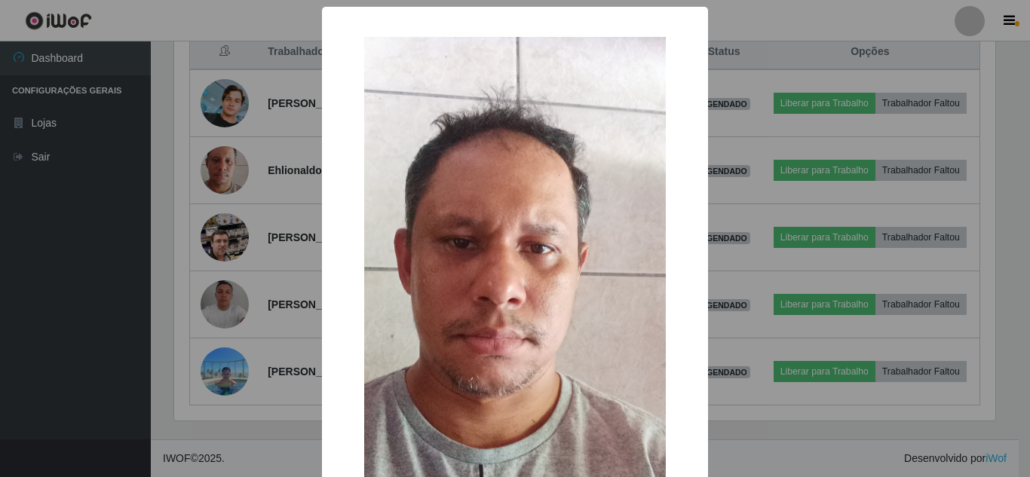
click at [233, 187] on div "× OK Cancel" at bounding box center [515, 238] width 1030 height 477
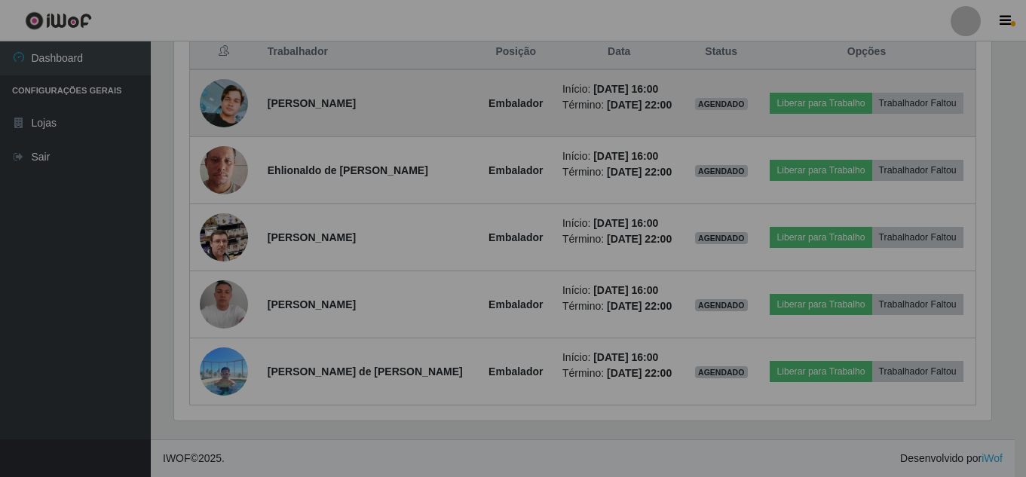
click at [233, 135] on td at bounding box center [224, 103] width 69 height 68
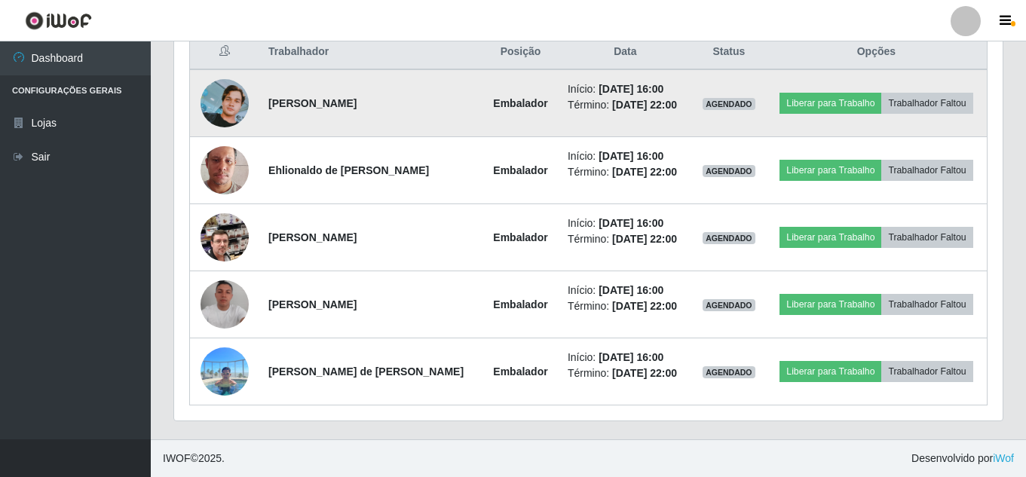
click at [231, 118] on img at bounding box center [224, 103] width 48 height 48
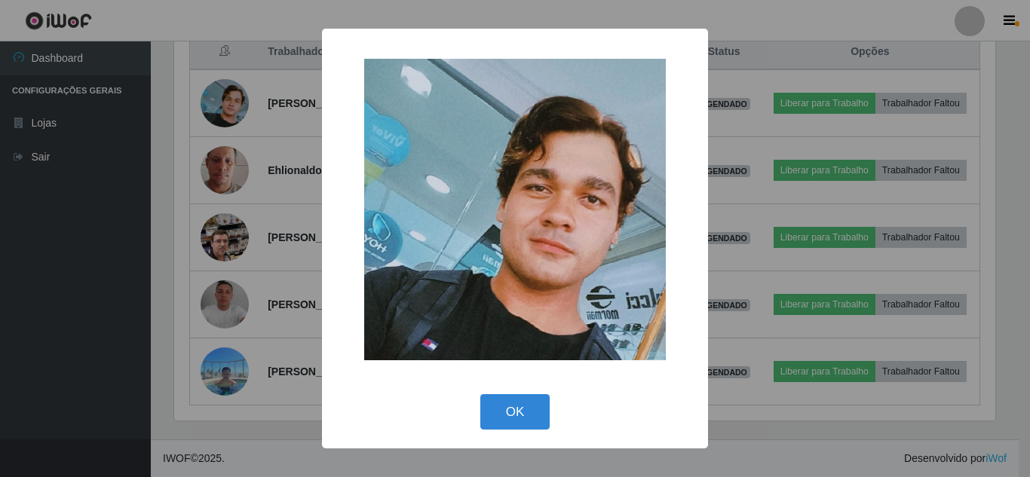
click at [241, 307] on div "× OK Cancel" at bounding box center [515, 238] width 1030 height 477
